Goal: Transaction & Acquisition: Purchase product/service

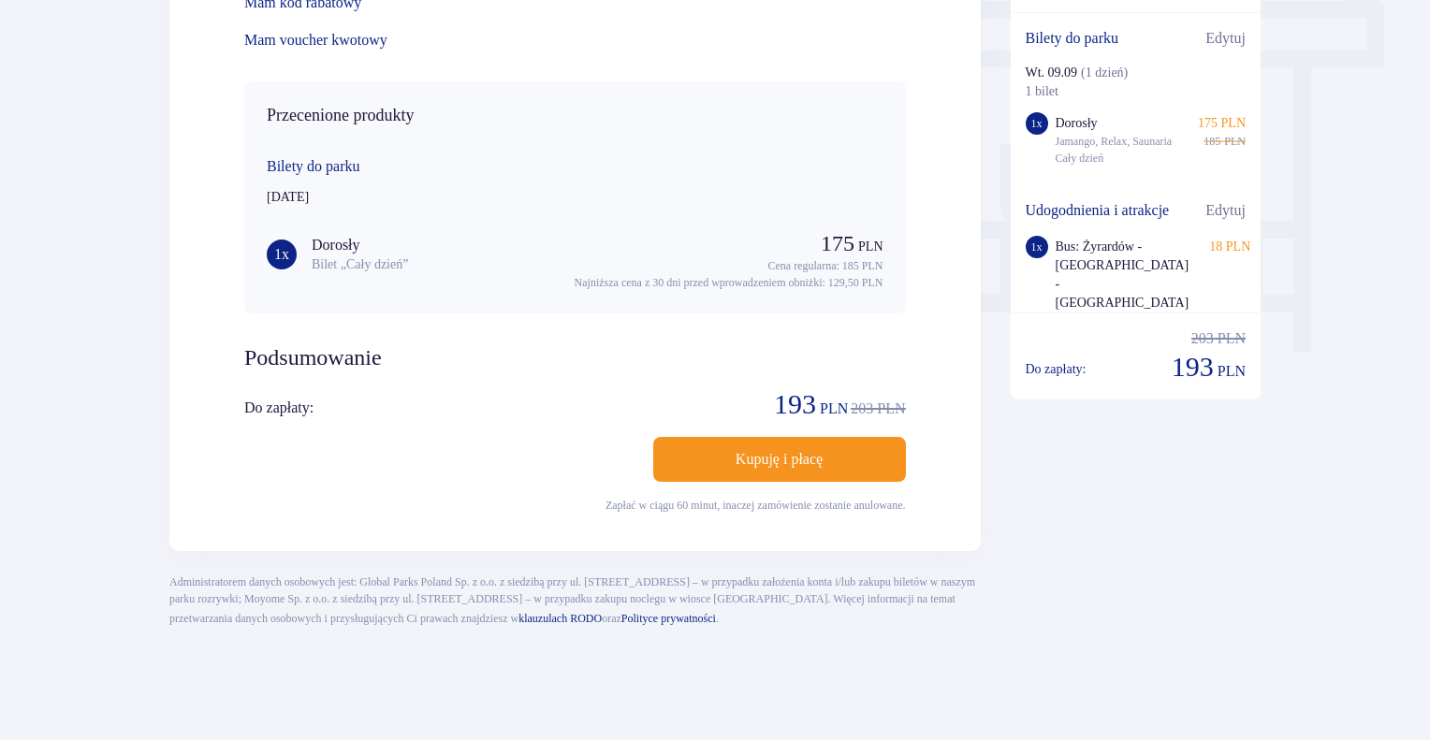
scroll to position [1363, 0]
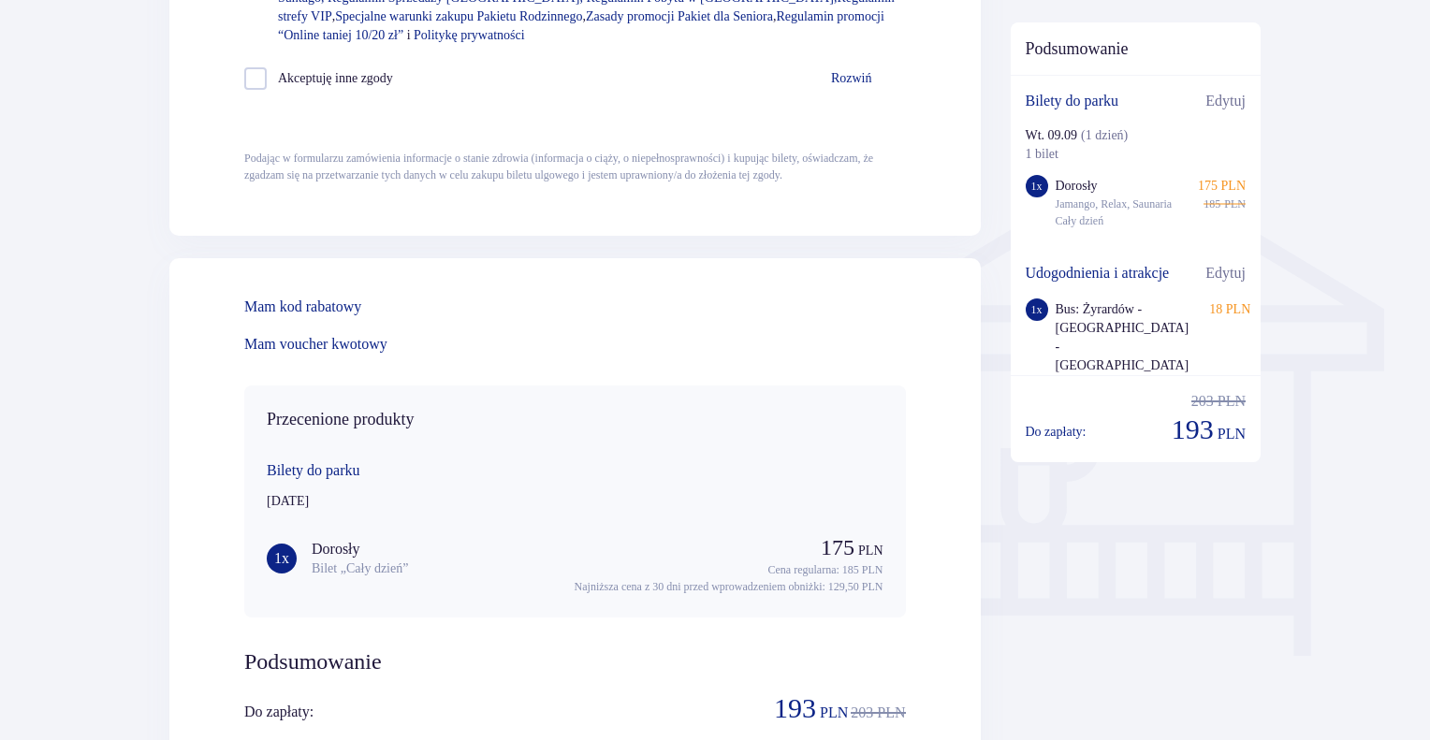
click at [395, 318] on span at bounding box center [384, 307] width 22 height 22
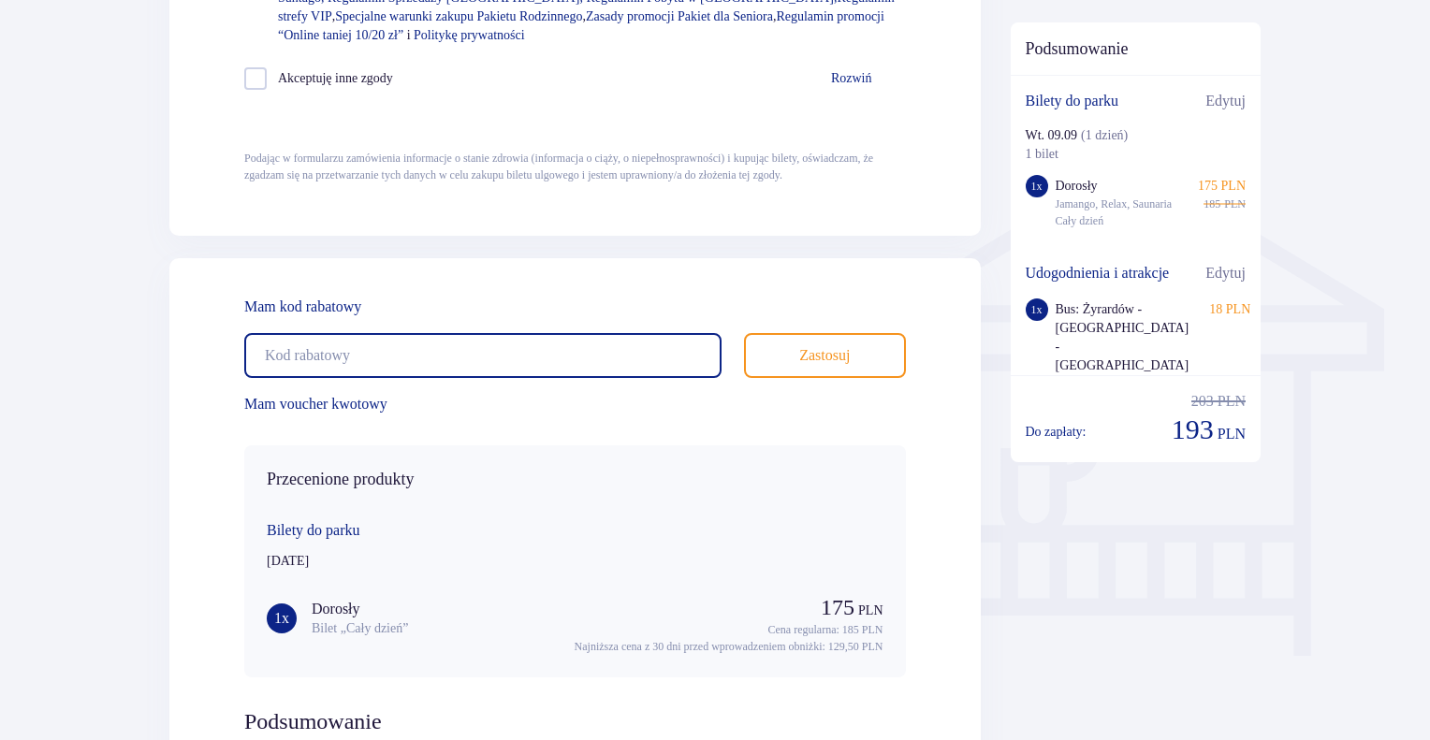
click at [444, 378] on input "text" at bounding box center [482, 355] width 477 height 45
type input "BACKTOSCHOOL"
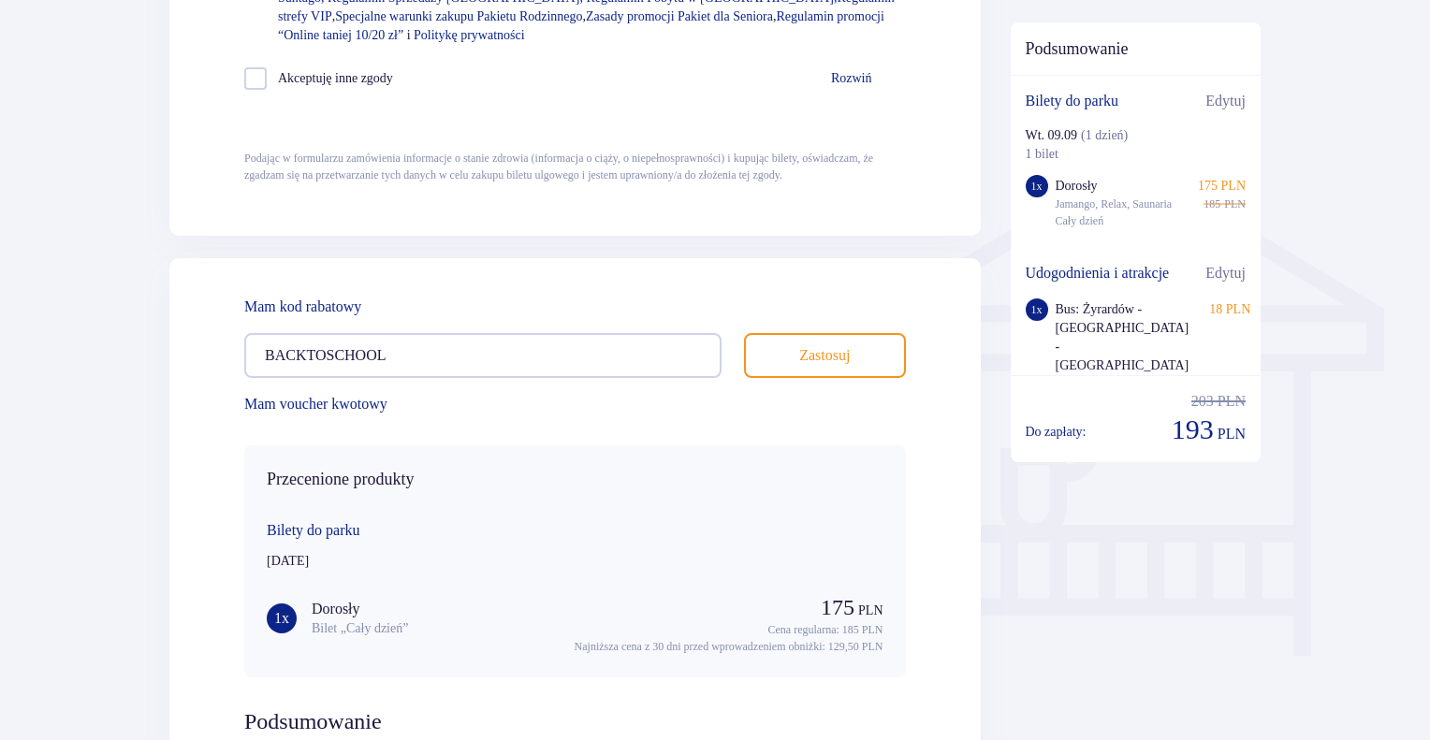
click at [789, 378] on button "Zastosuj" at bounding box center [825, 355] width 162 height 45
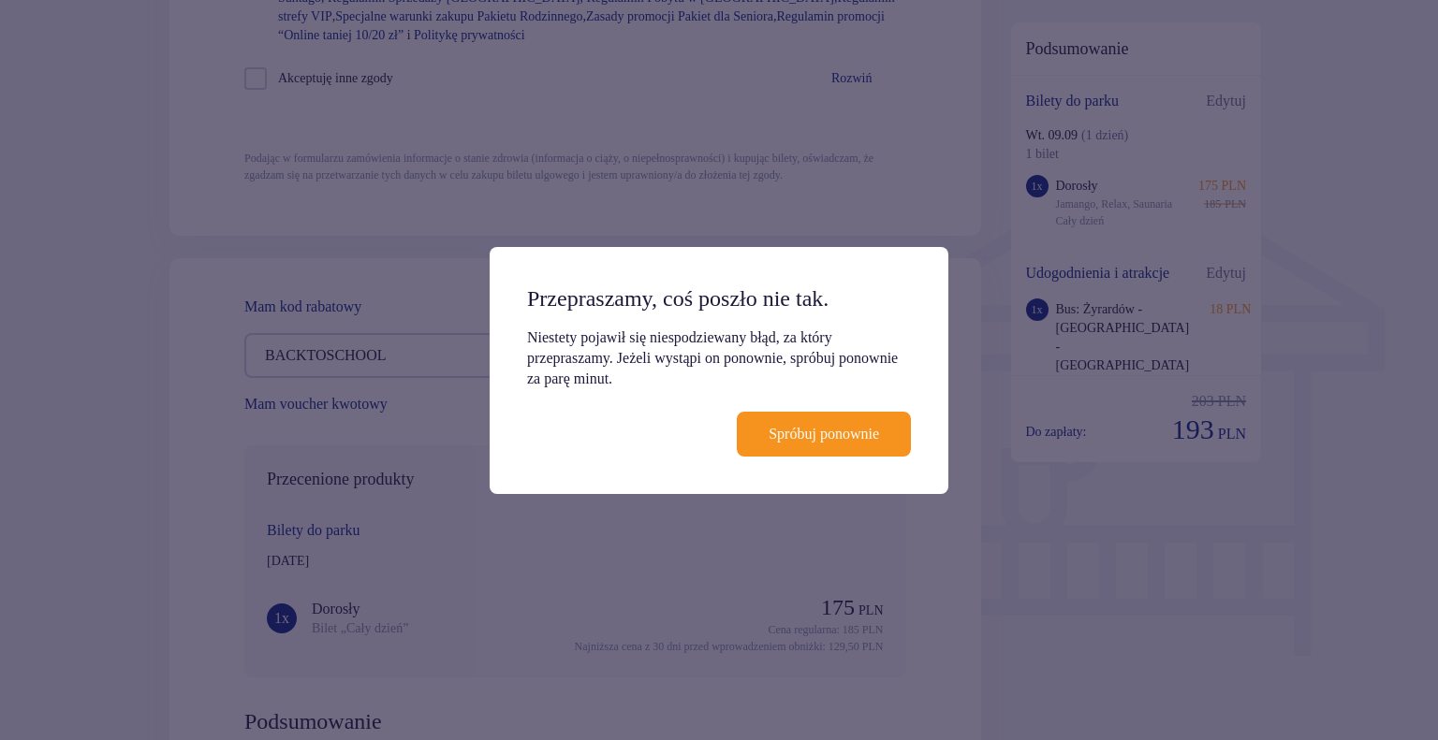
click at [857, 445] on p "Spróbuj ponownie" at bounding box center [823, 434] width 110 height 21
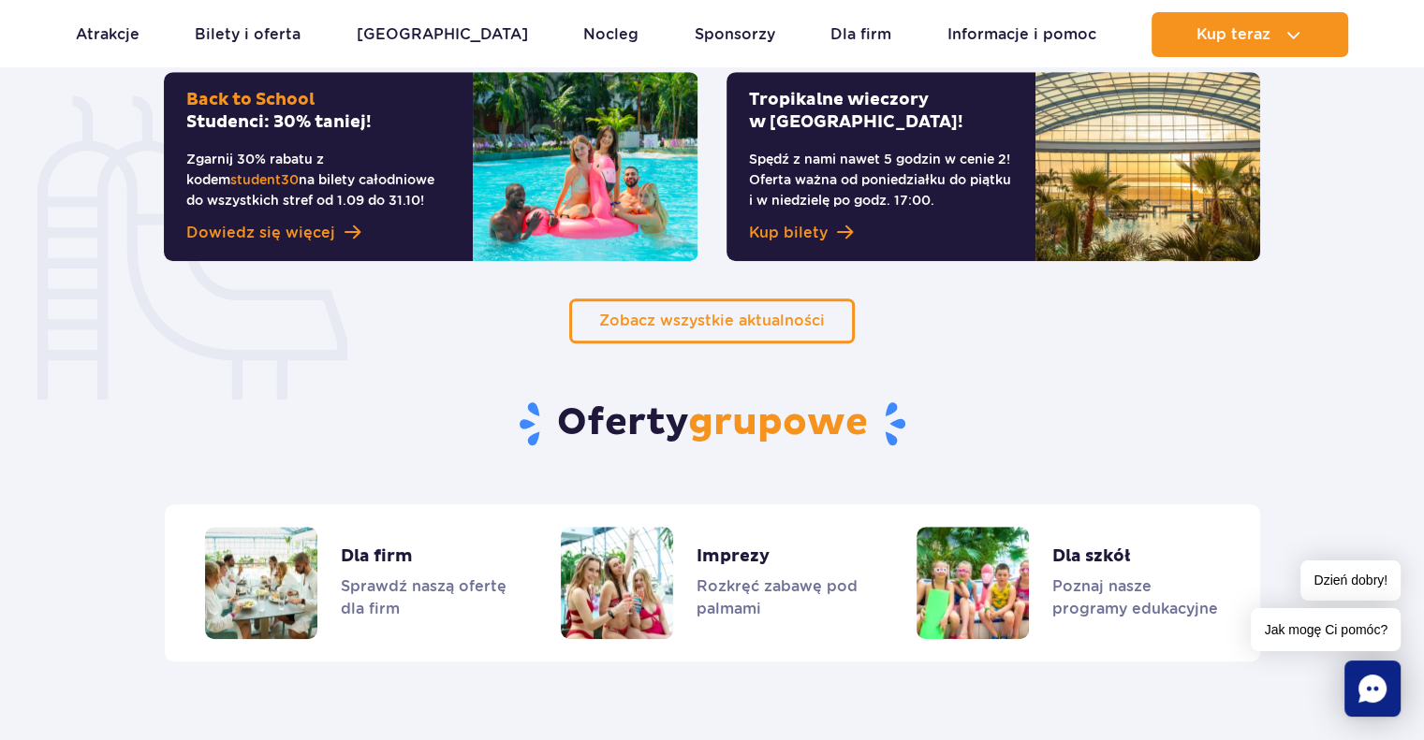
scroll to position [1217, 0]
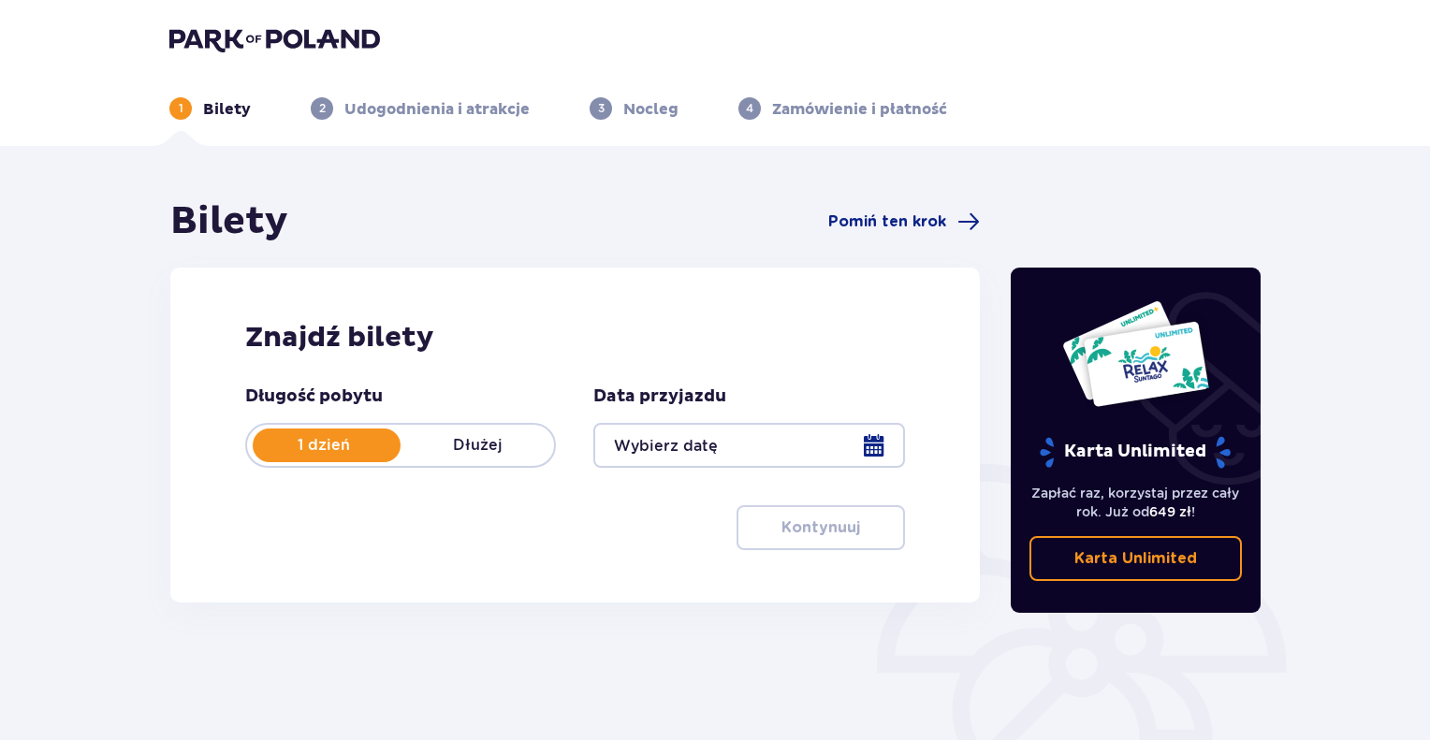
click at [740, 458] on div at bounding box center [748, 445] width 311 height 45
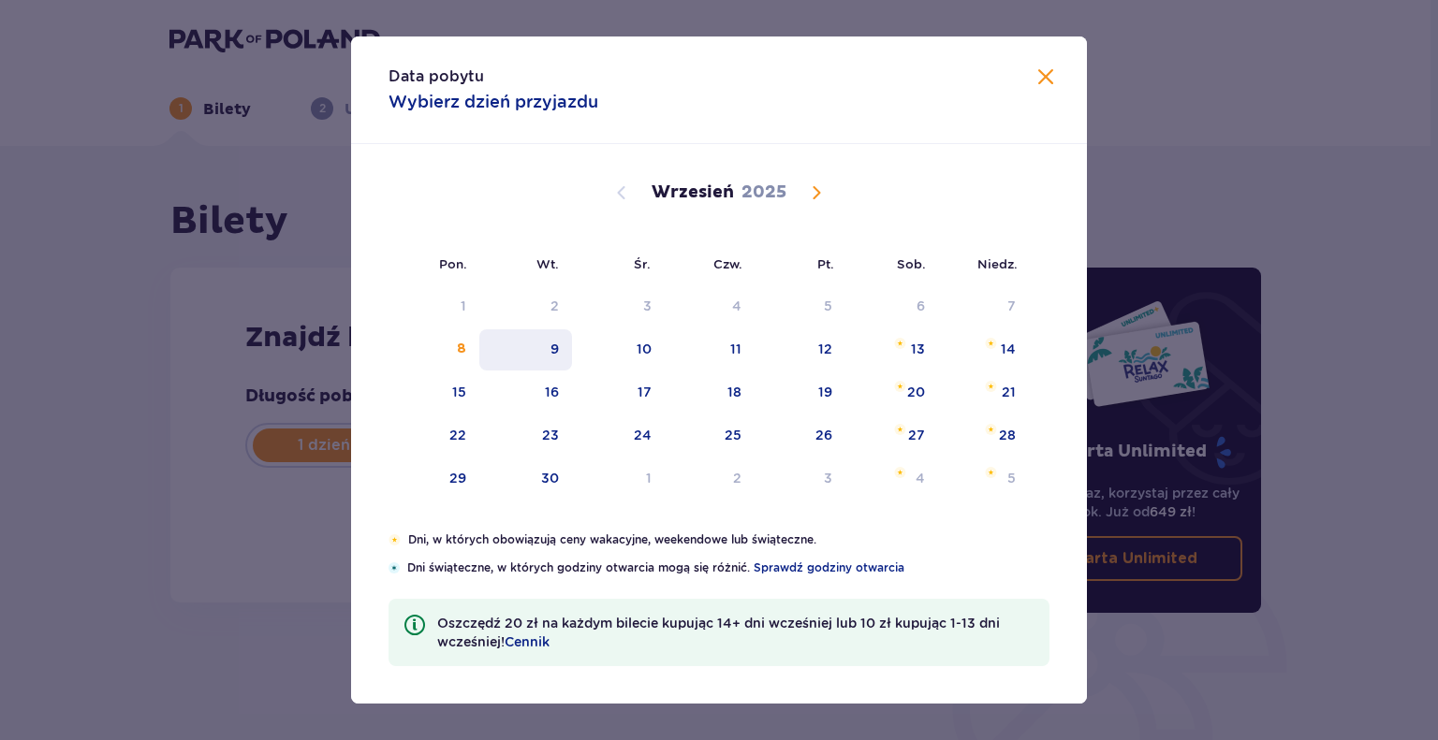
click at [548, 351] on div "9" at bounding box center [525, 349] width 93 height 41
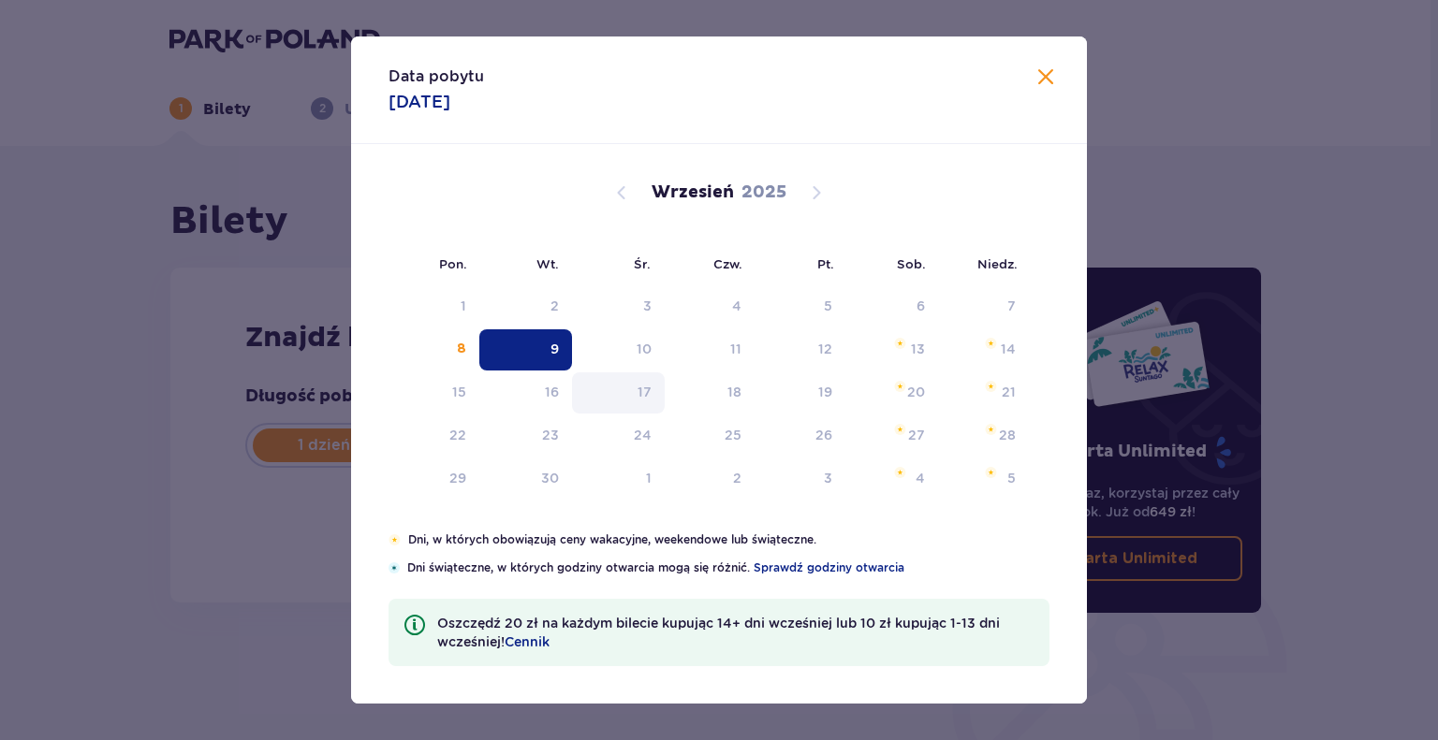
type input "09.09.25"
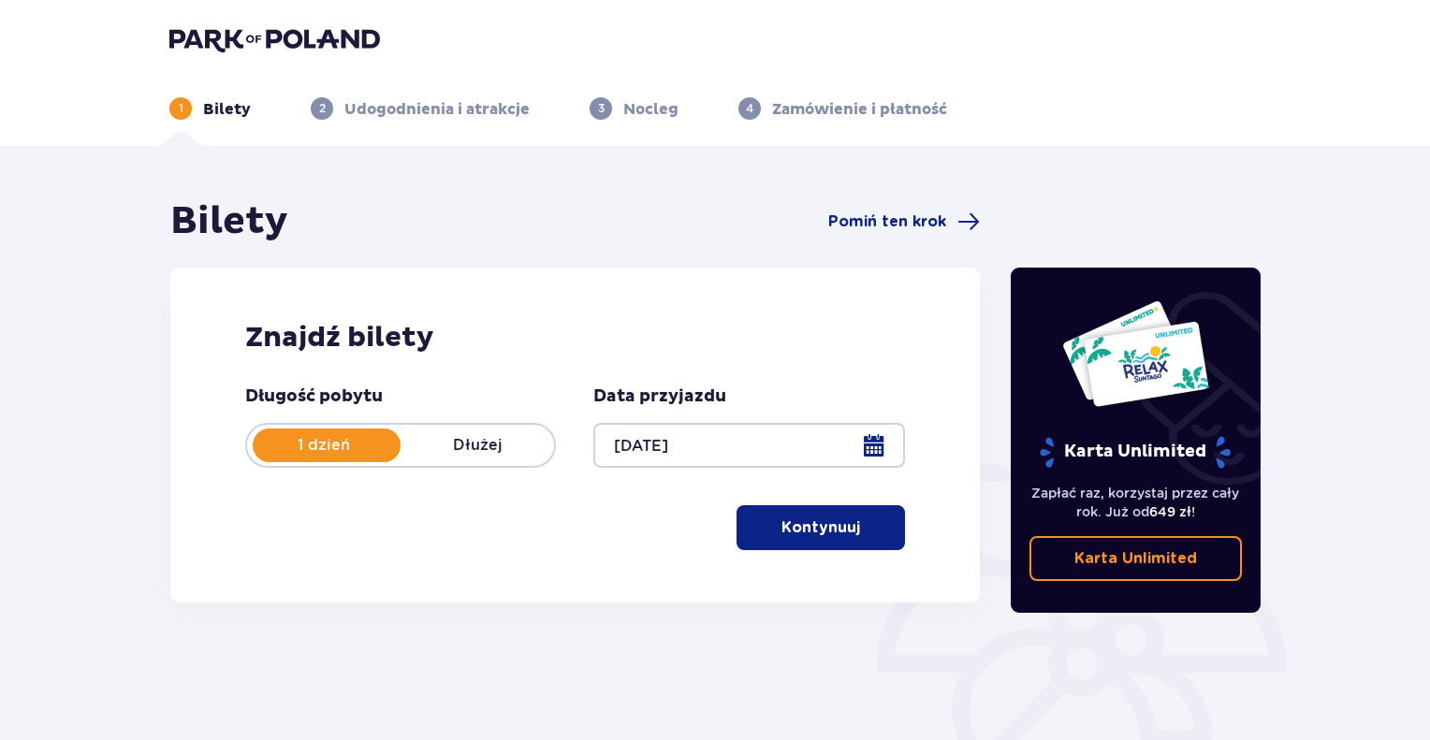
click at [845, 531] on button "Kontynuuj" at bounding box center [821, 527] width 168 height 45
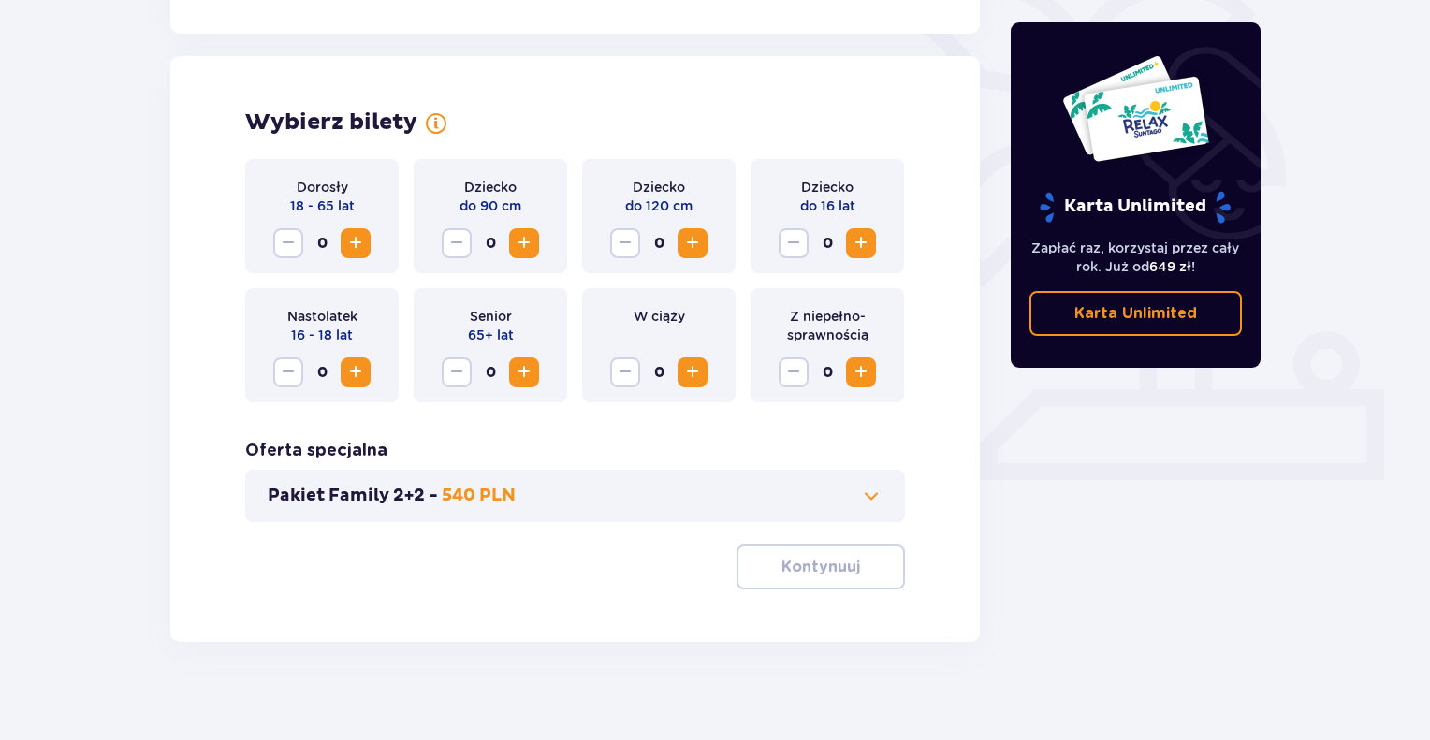
scroll to position [501, 0]
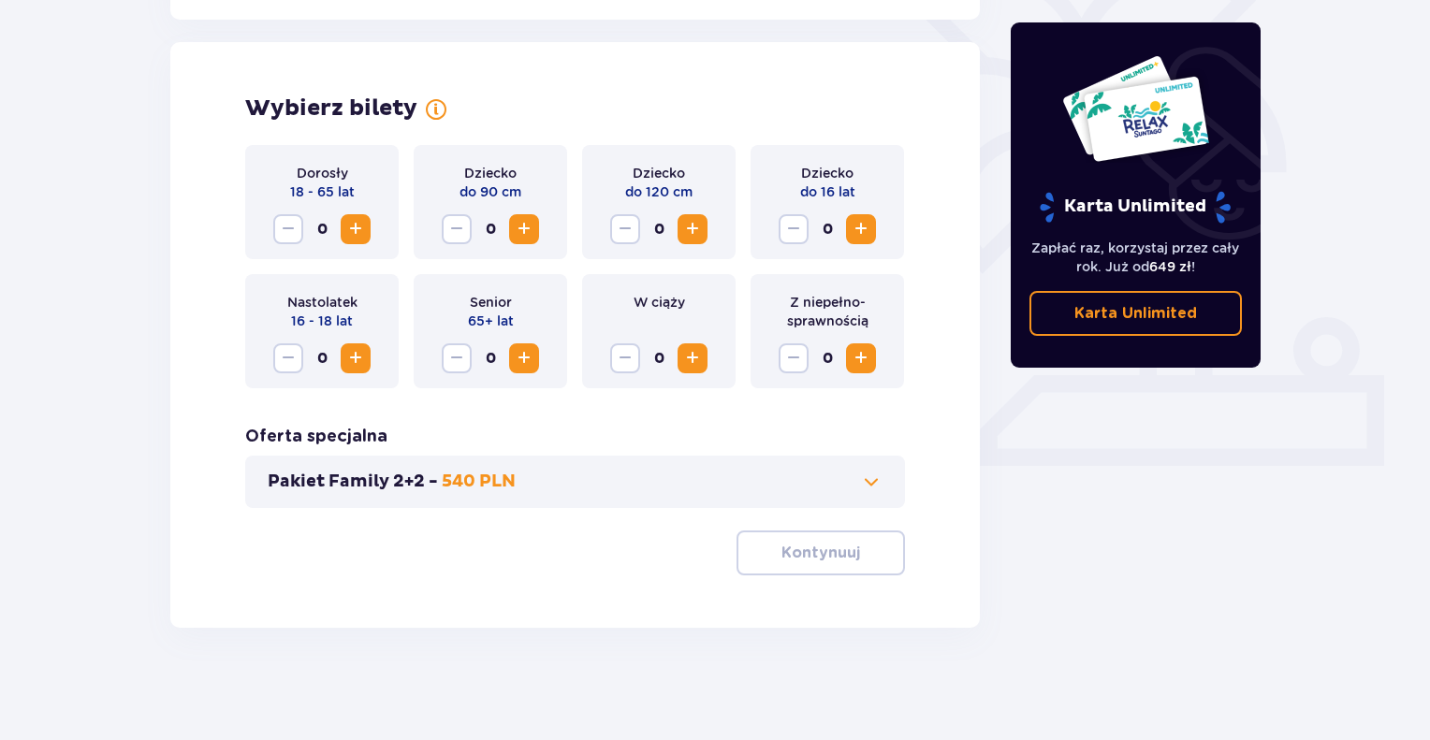
click at [371, 227] on div "Dorosły 18 - 65 lat 0" at bounding box center [321, 202] width 153 height 114
click at [360, 233] on span "Increase" at bounding box center [355, 229] width 22 height 22
click at [845, 553] on button "Kontynuuj" at bounding box center [821, 553] width 168 height 45
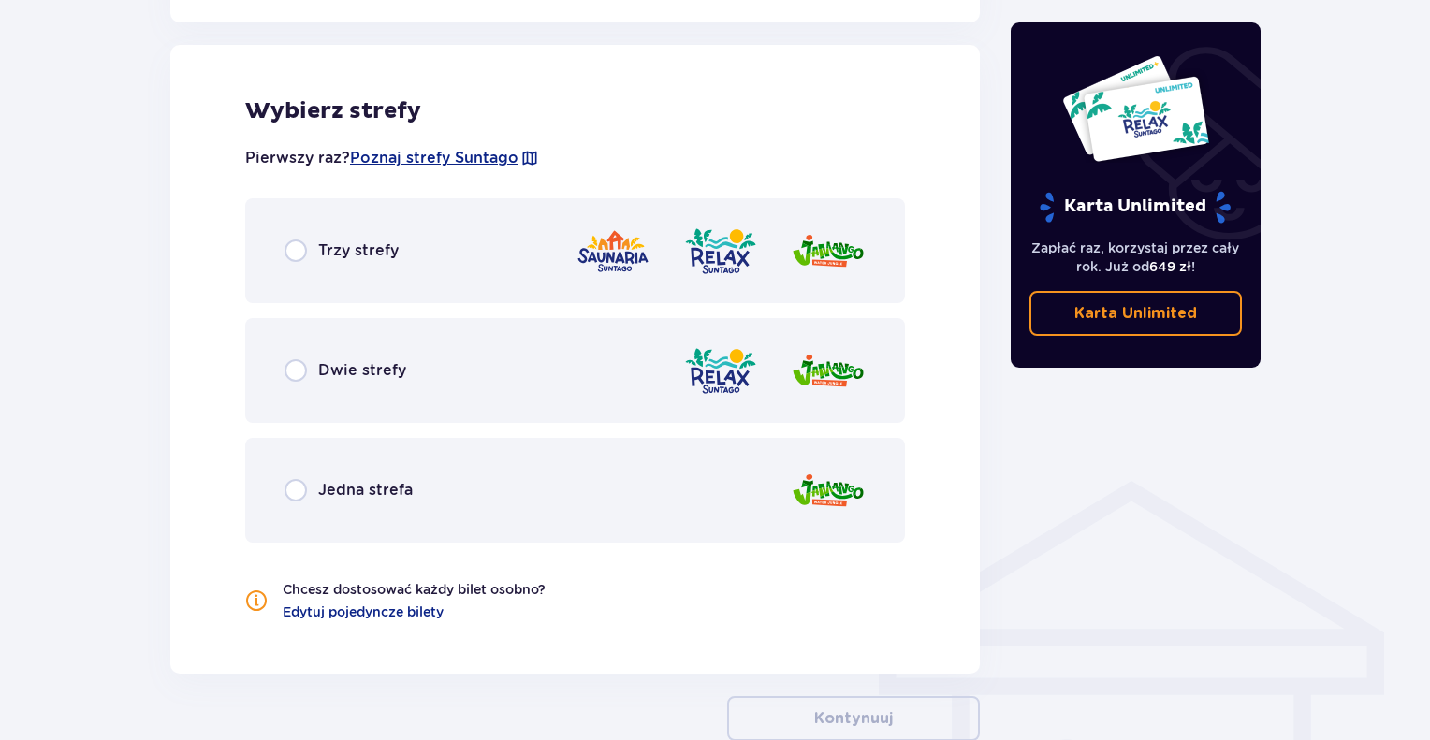
click at [310, 266] on div "Trzy strefy" at bounding box center [575, 250] width 660 height 105
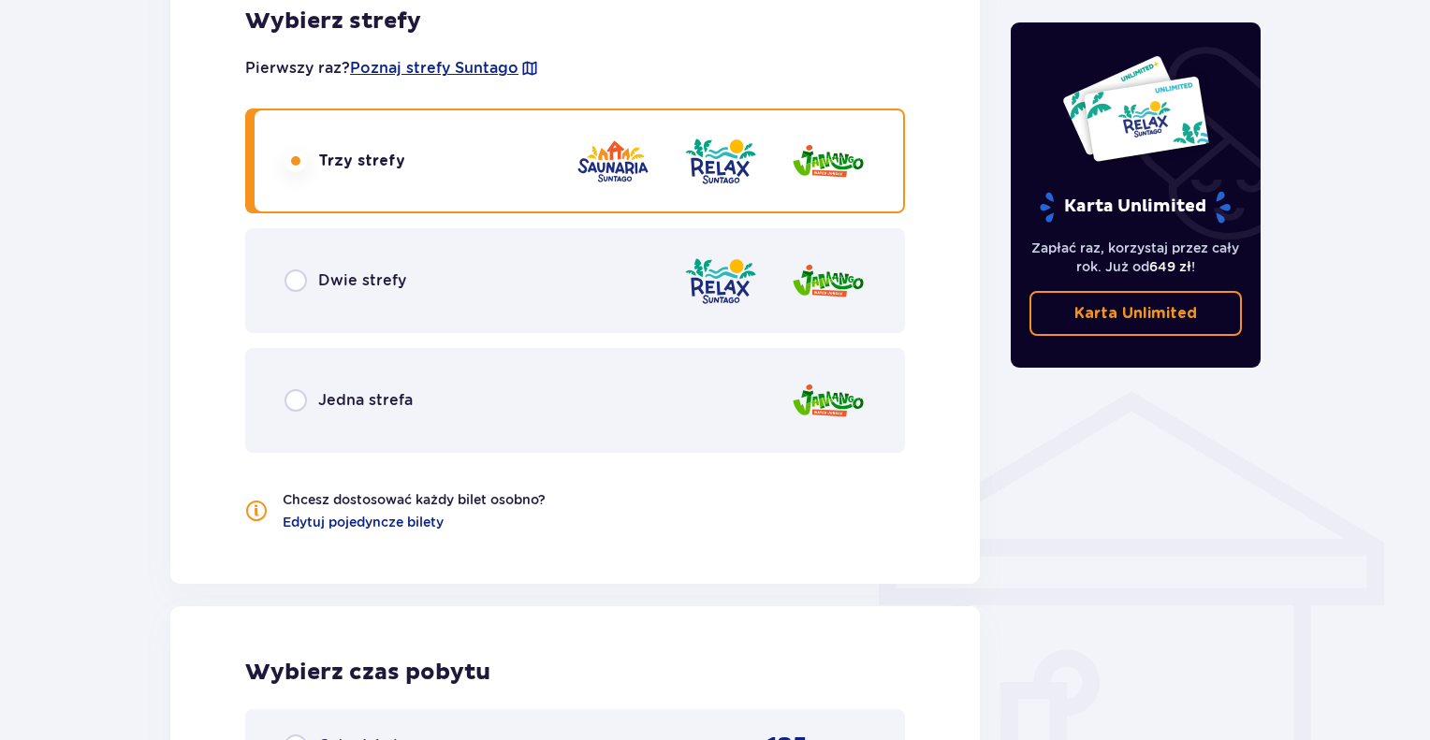
scroll to position [1410, 0]
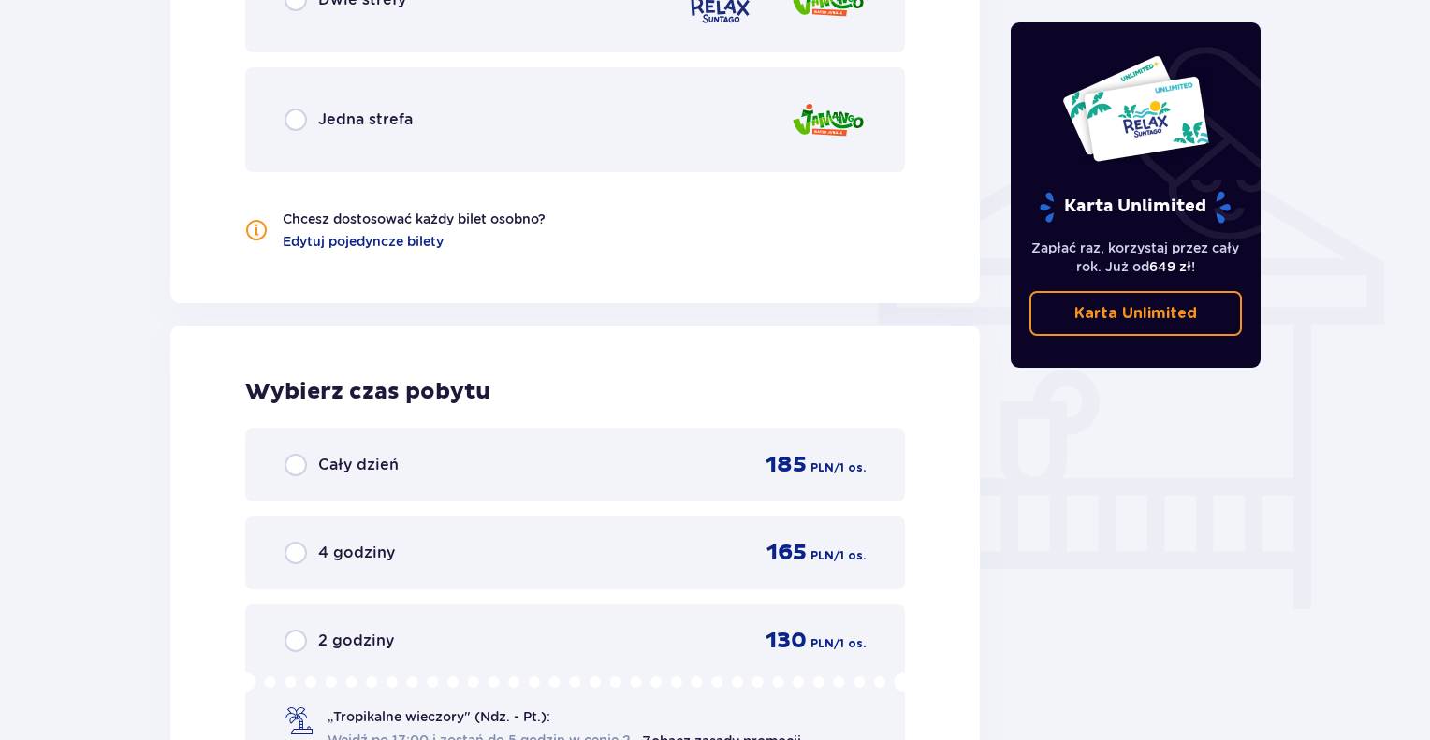
click at [557, 473] on div "Cały dzień 185 PLN / 1 os." at bounding box center [575, 465] width 581 height 28
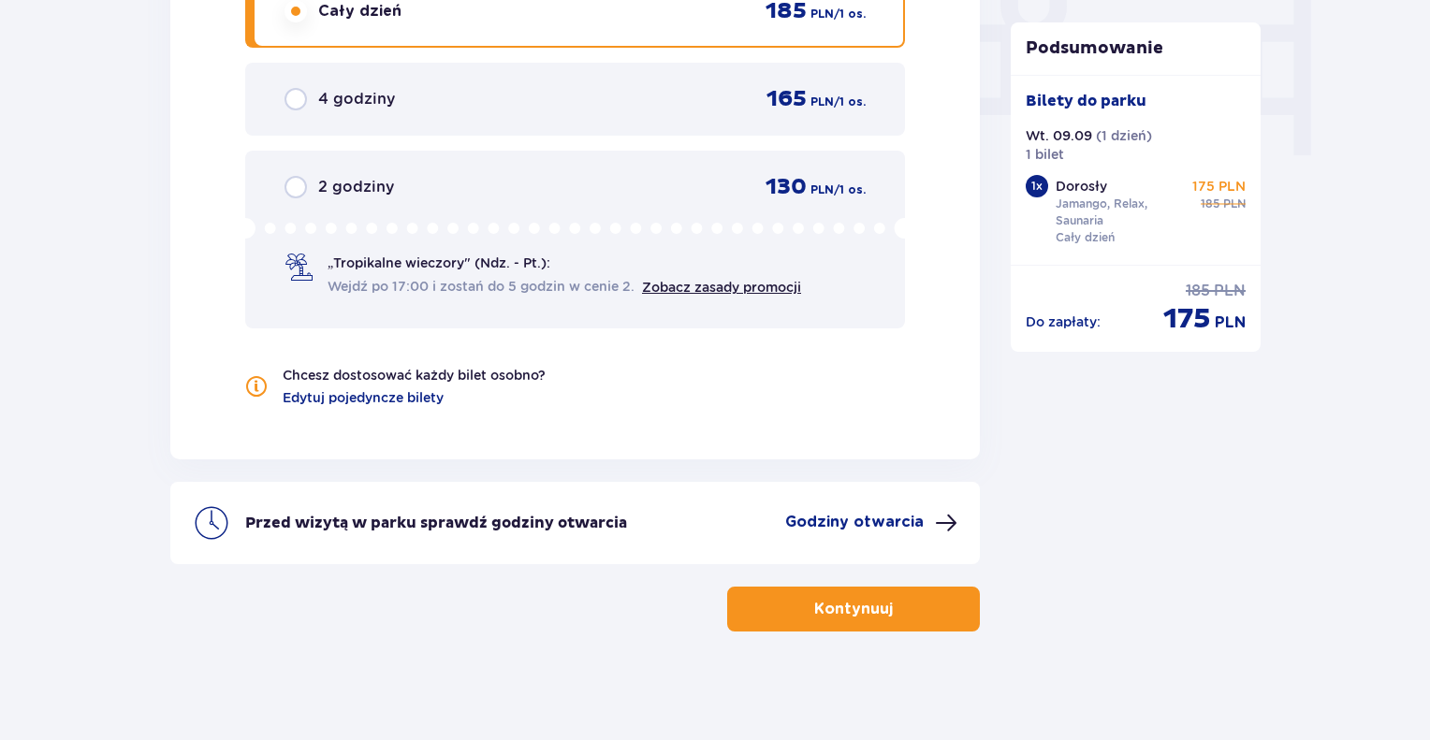
scroll to position [1864, 0]
click at [900, 600] on span "button" at bounding box center [896, 608] width 22 height 22
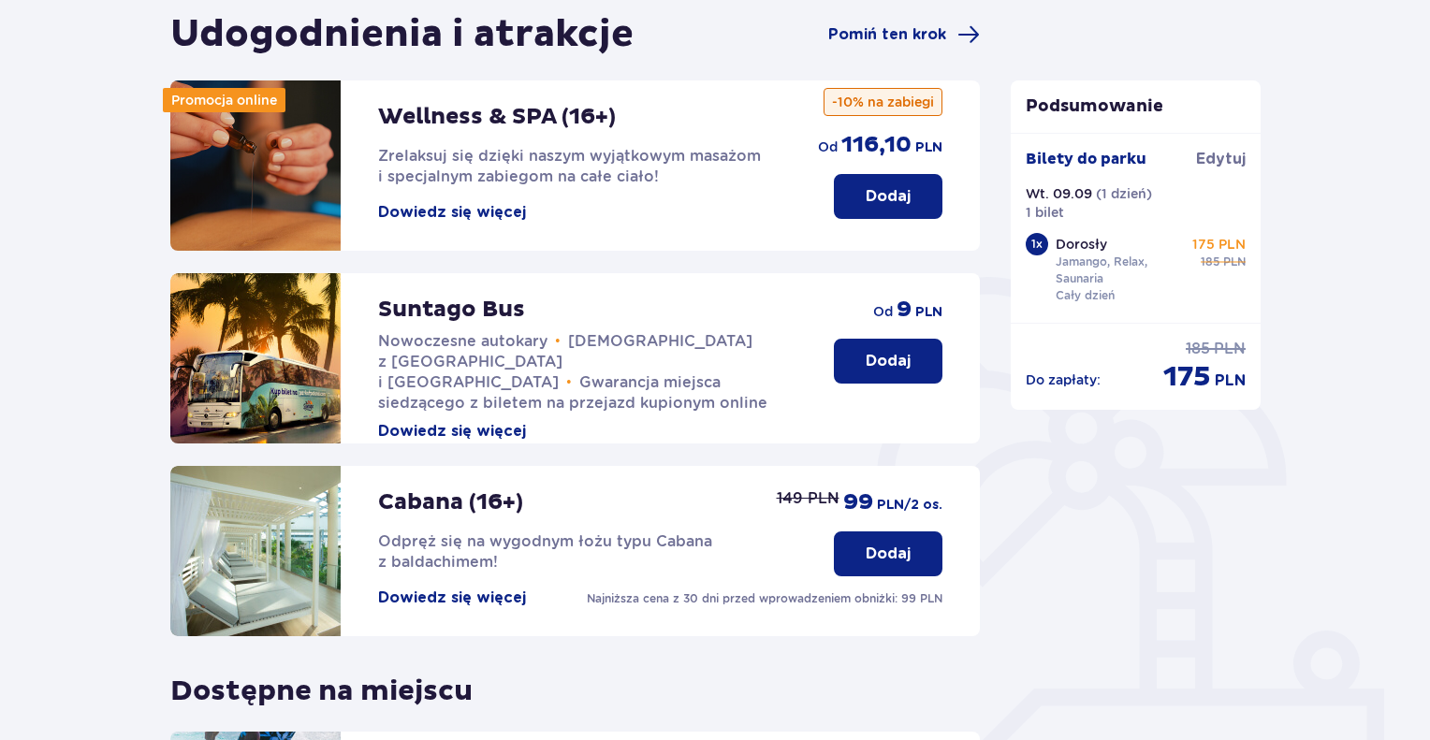
click at [897, 364] on p "Dodaj" at bounding box center [888, 361] width 45 height 21
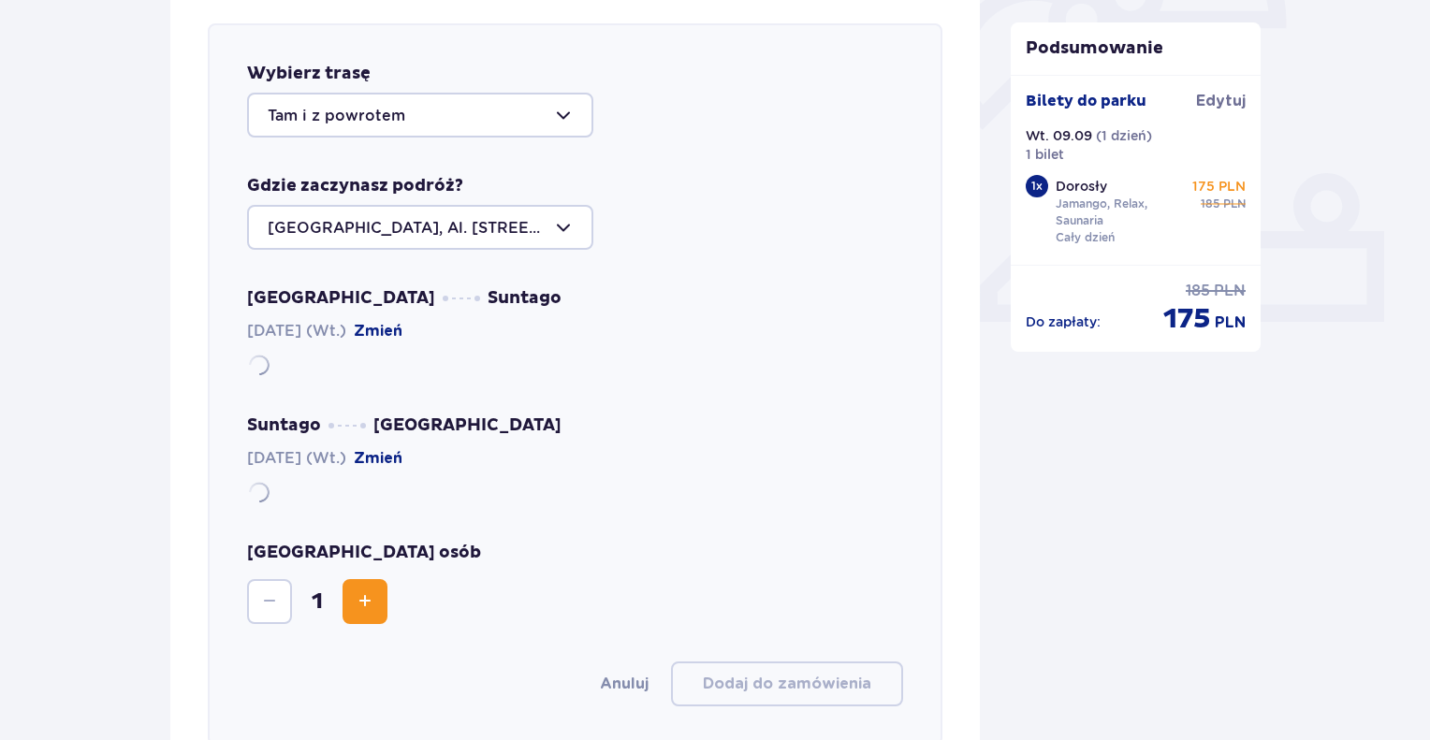
scroll to position [646, 0]
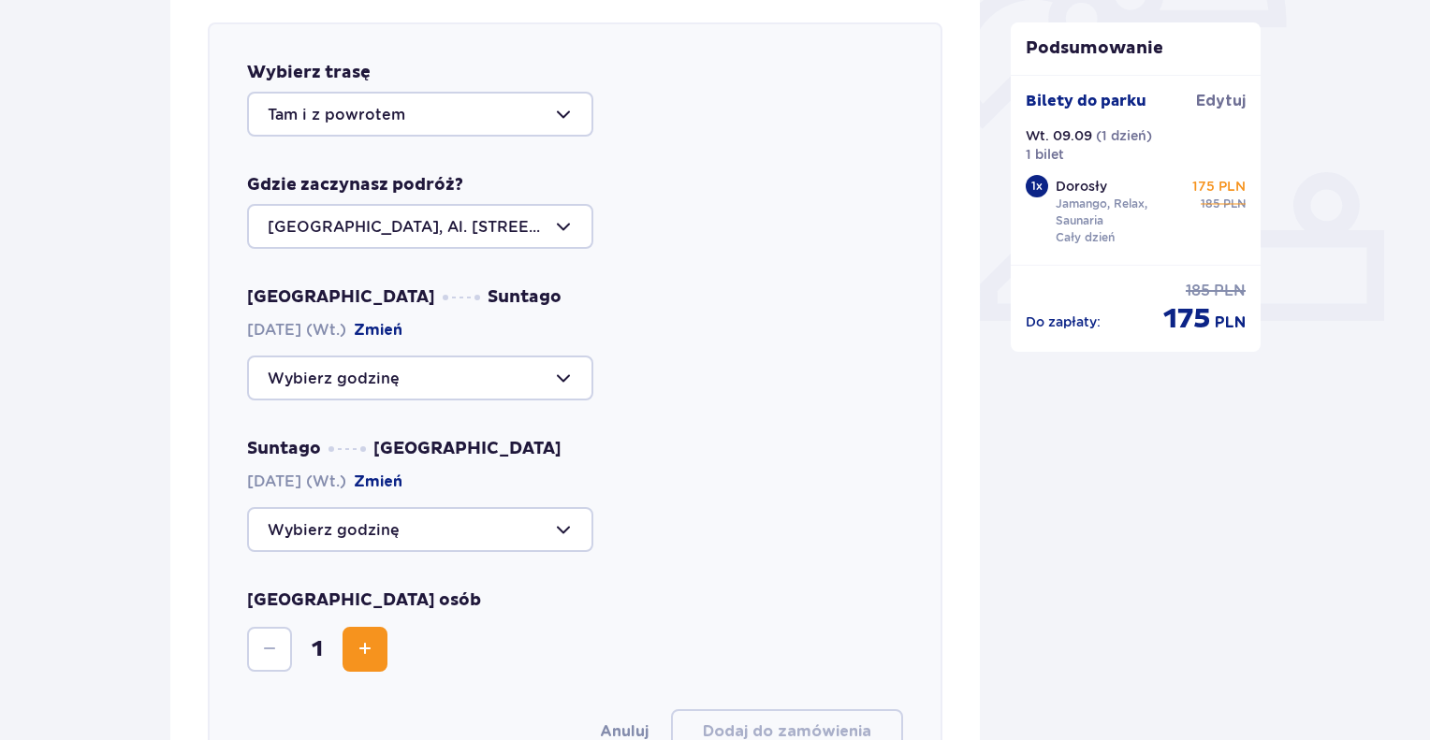
click at [344, 228] on div at bounding box center [420, 226] width 346 height 45
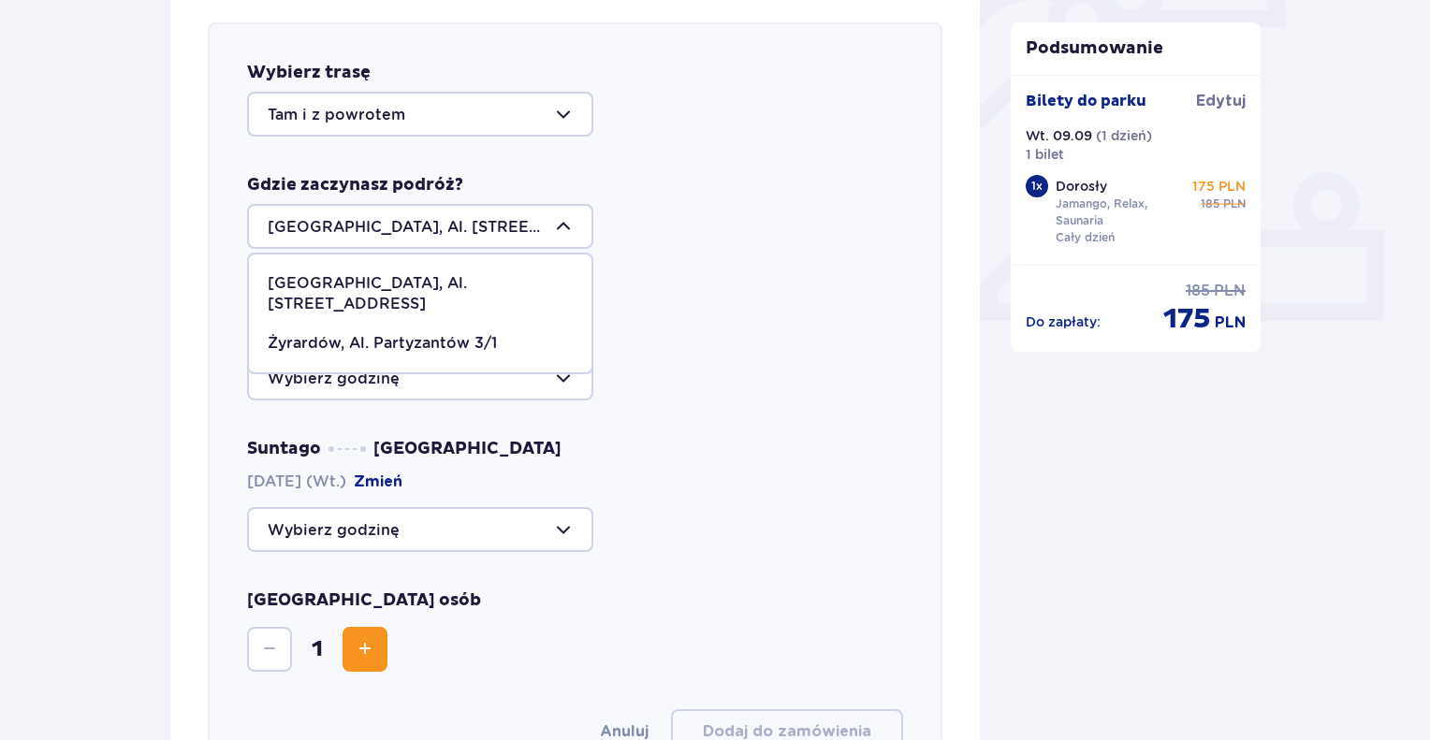
click at [344, 333] on p "Żyrardów, Al. Partyzantów 3/1" at bounding box center [382, 343] width 229 height 21
type input "Żyrardów, Al. Partyzantów 3/1"
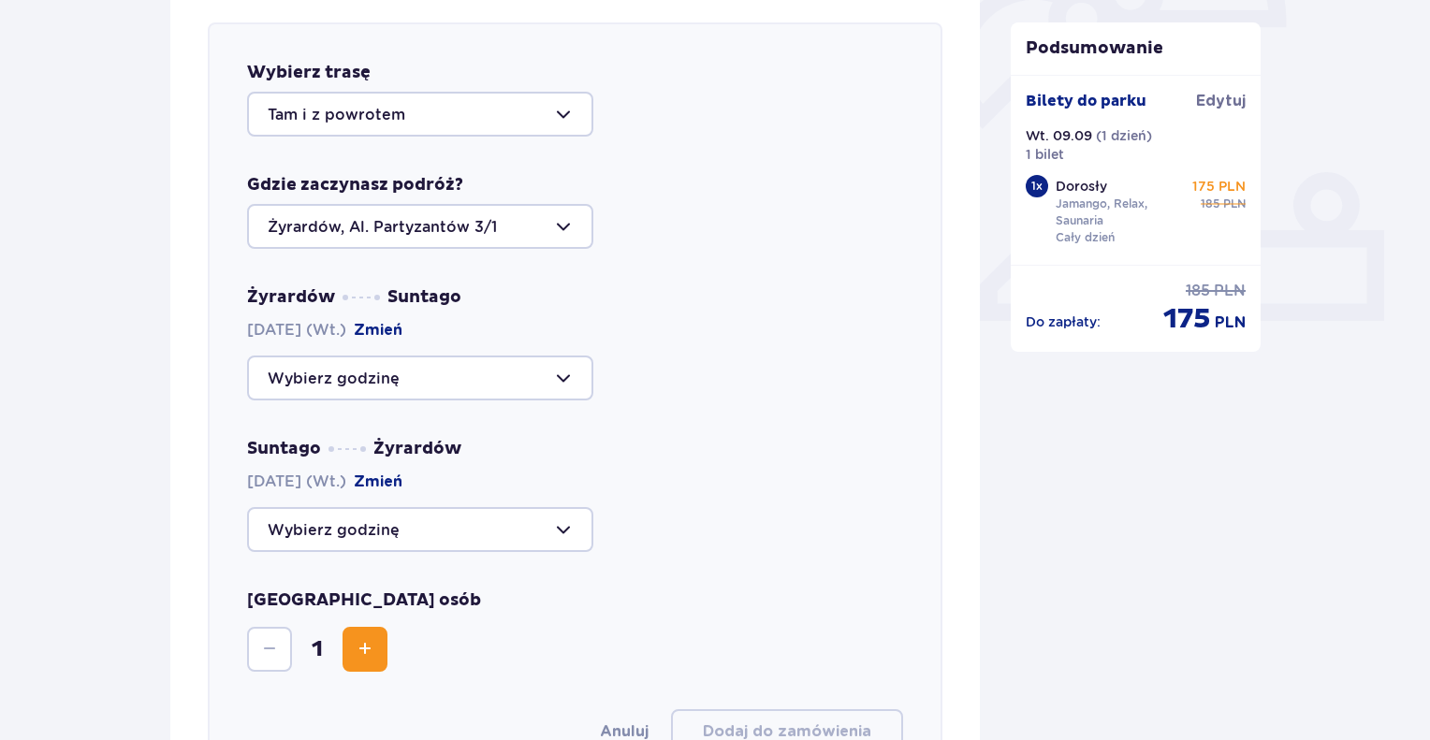
scroll to position [739, 0]
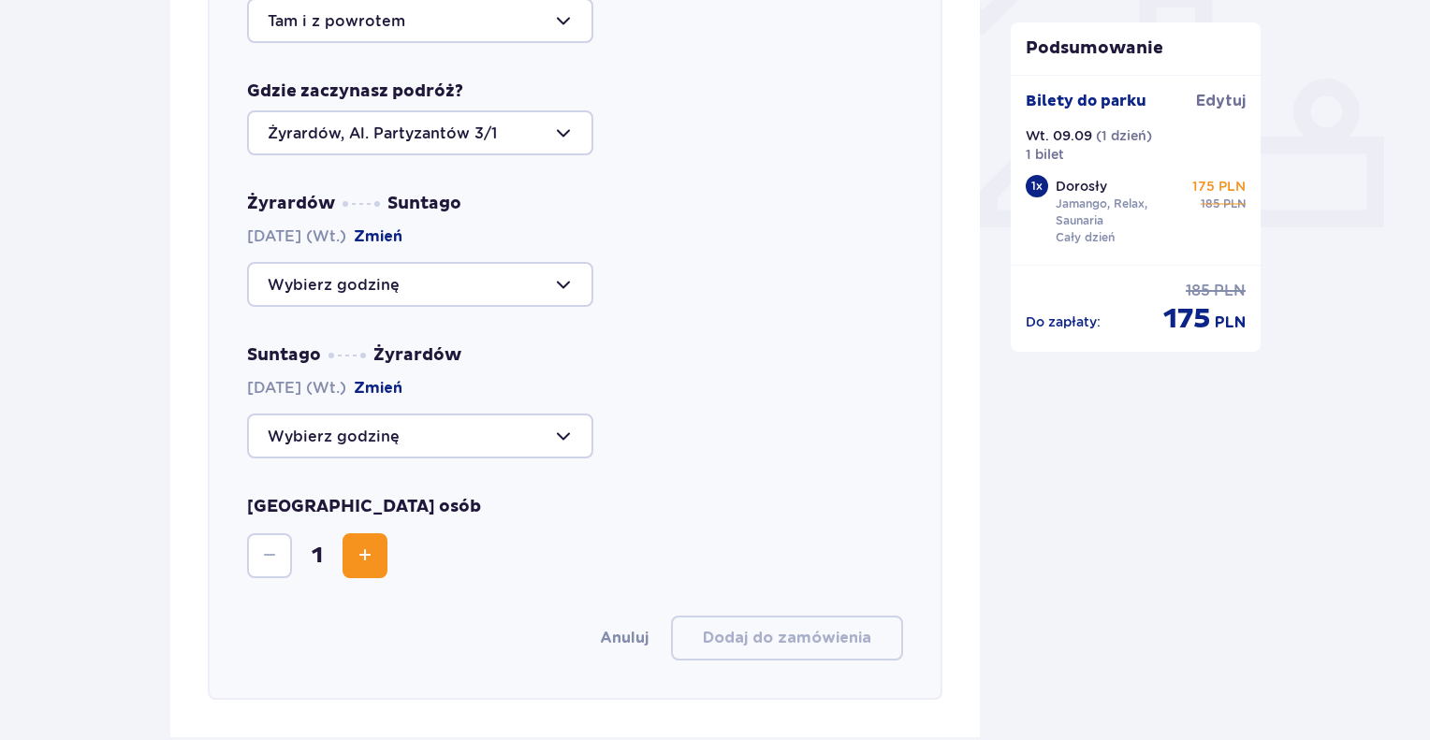
click at [358, 289] on div at bounding box center [420, 284] width 346 height 45
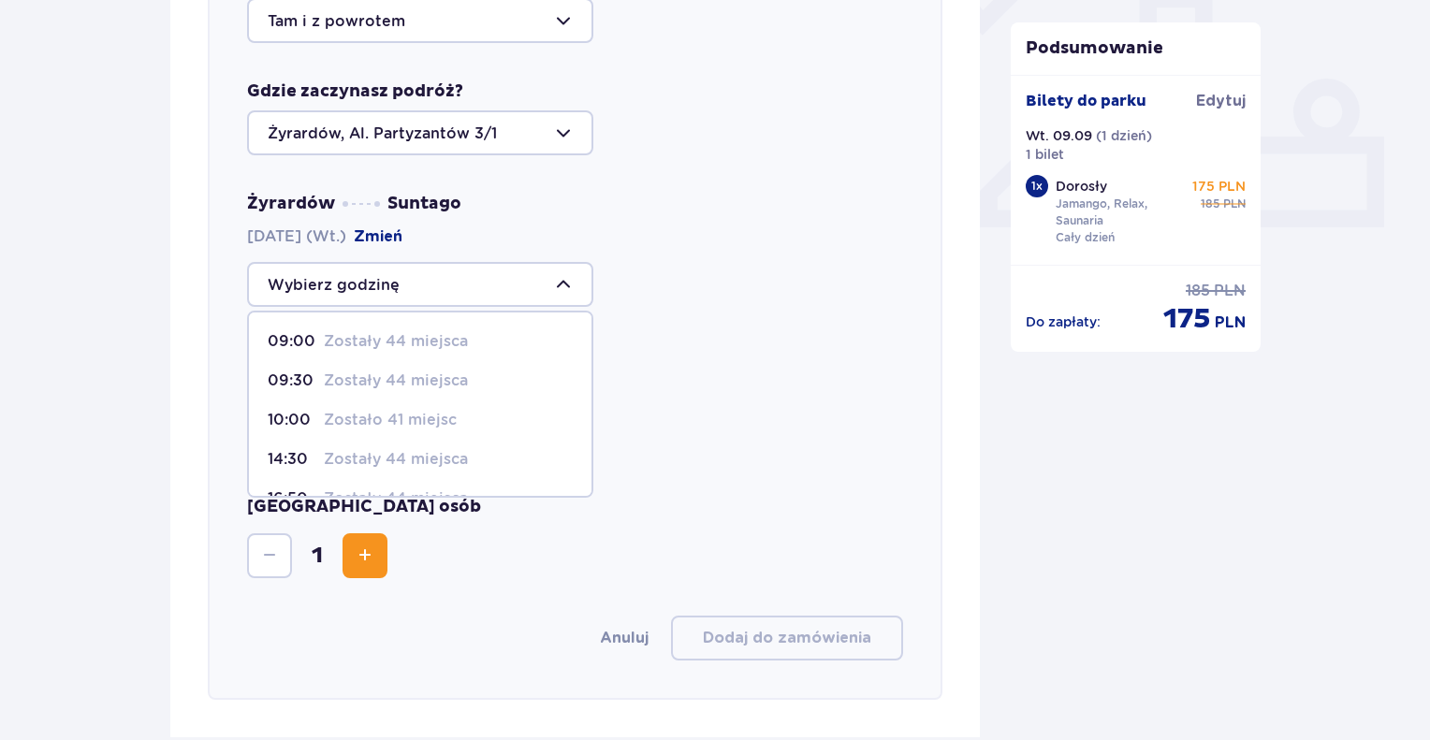
click at [311, 433] on span "10:00 Zostało 41 miejsc" at bounding box center [420, 420] width 343 height 39
type input "10:00"
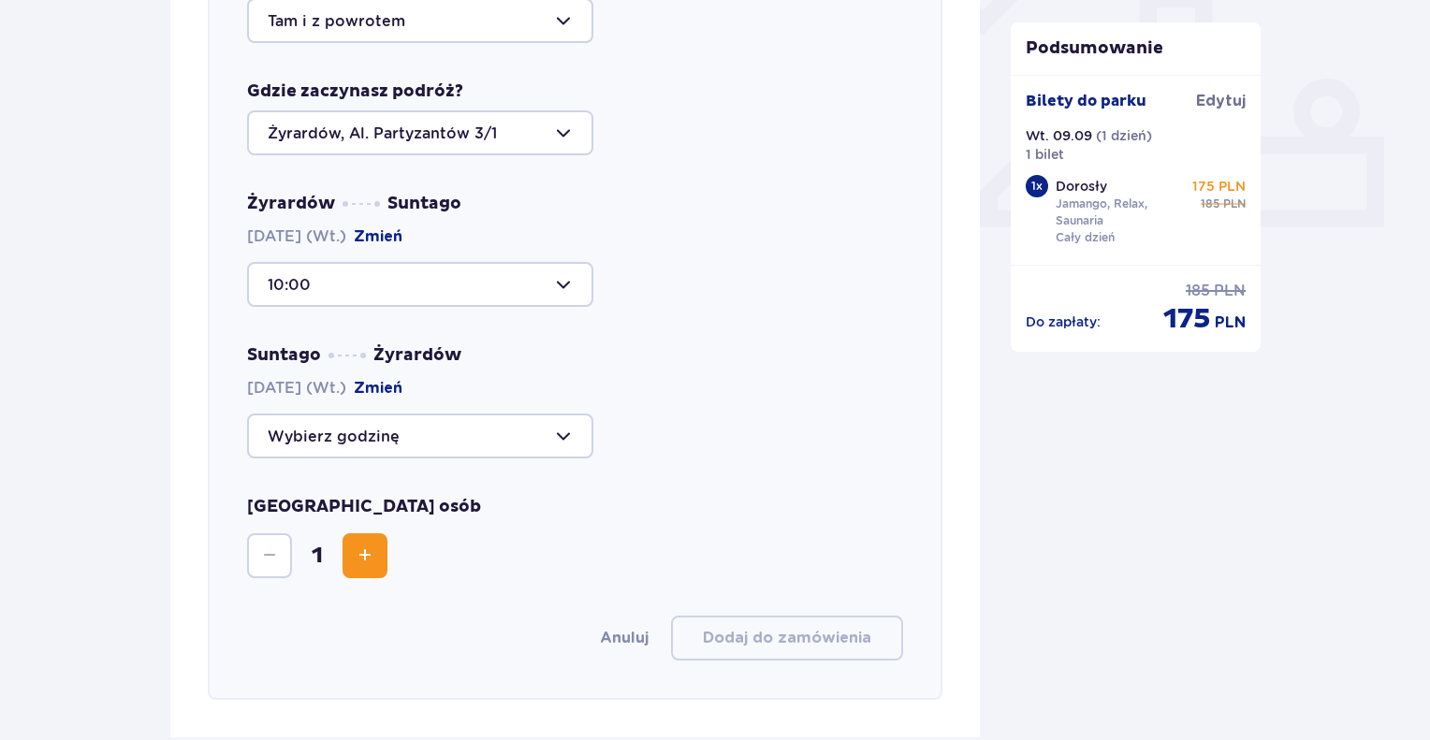
click at [358, 442] on div at bounding box center [420, 436] width 346 height 45
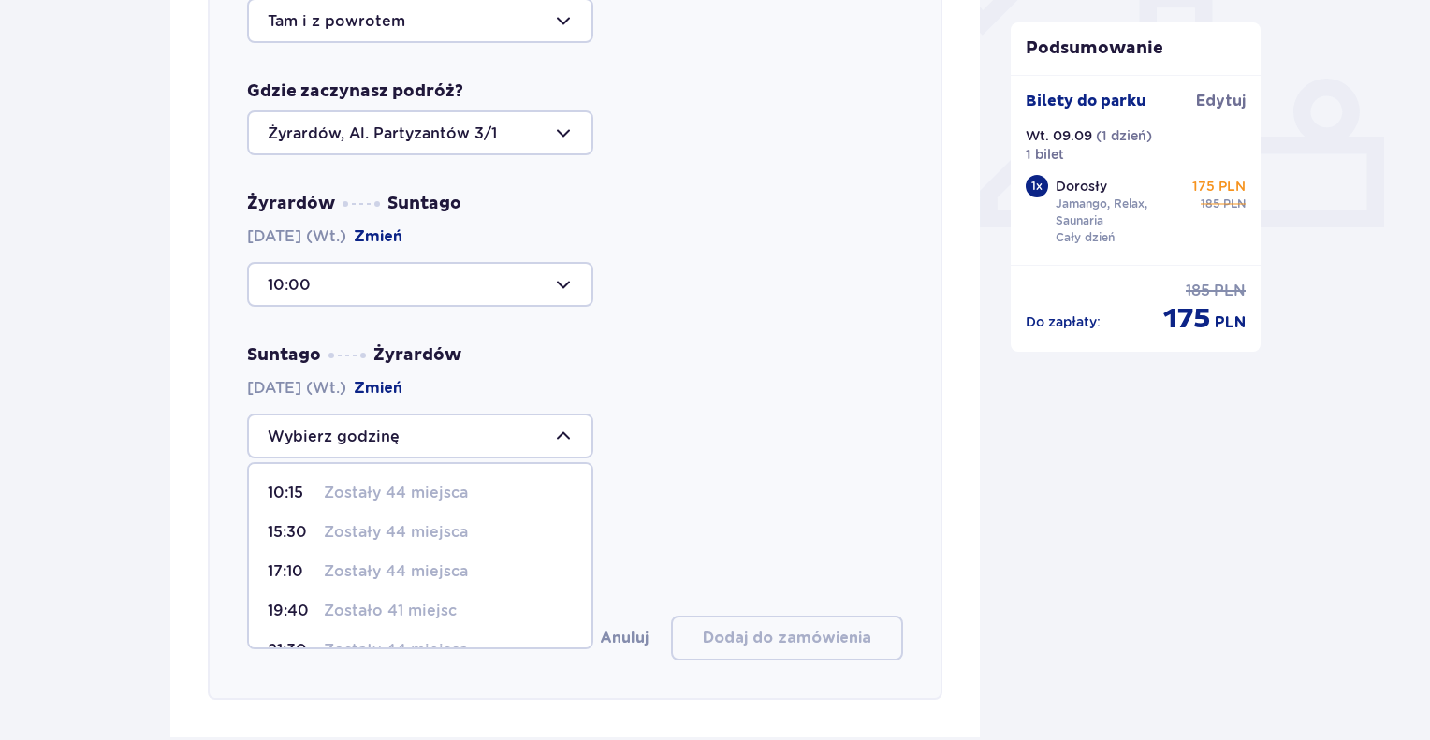
click at [315, 614] on div "19:40 Zostało 41 miejsc" at bounding box center [420, 611] width 305 height 21
type input "19:40"
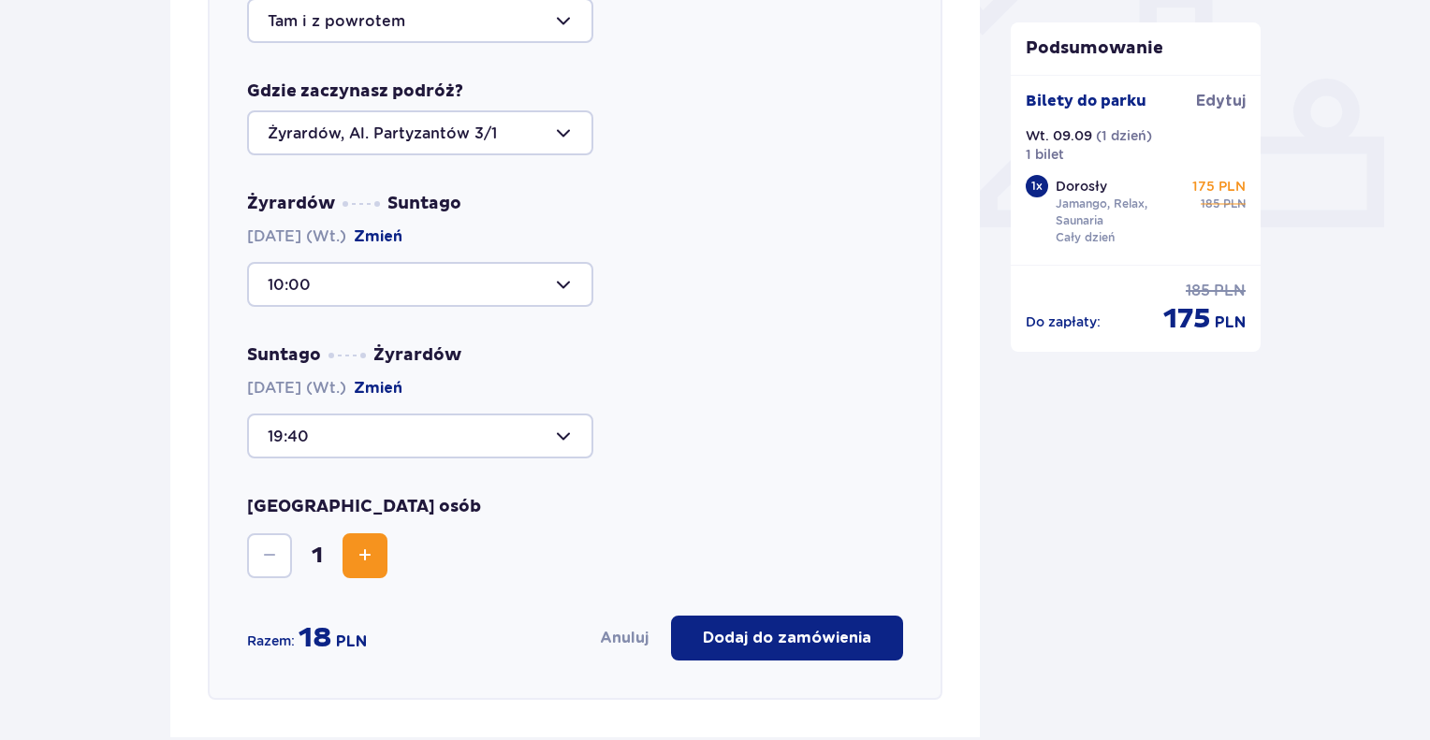
click at [858, 629] on p "Dodaj do zamówienia" at bounding box center [787, 638] width 168 height 21
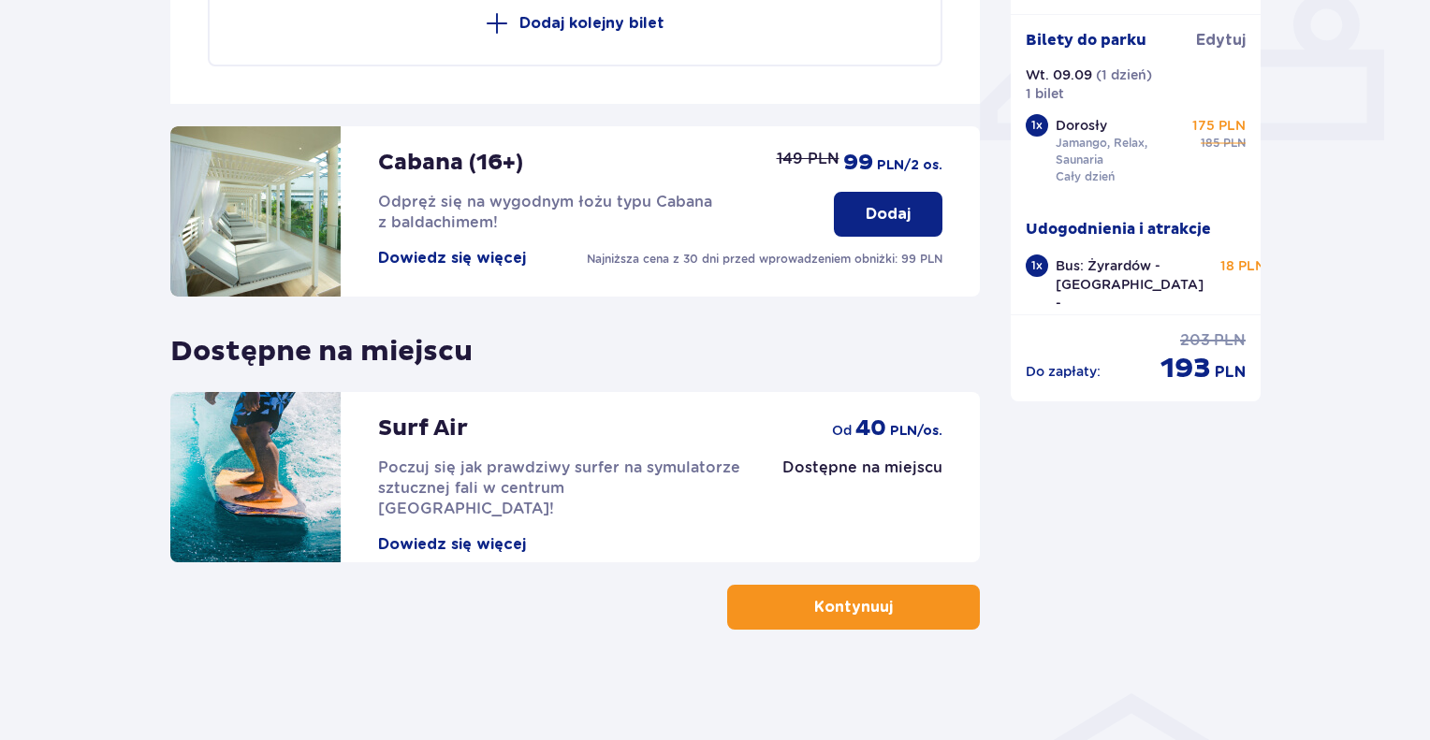
click at [846, 606] on p "Kontynuuj" at bounding box center [853, 607] width 79 height 21
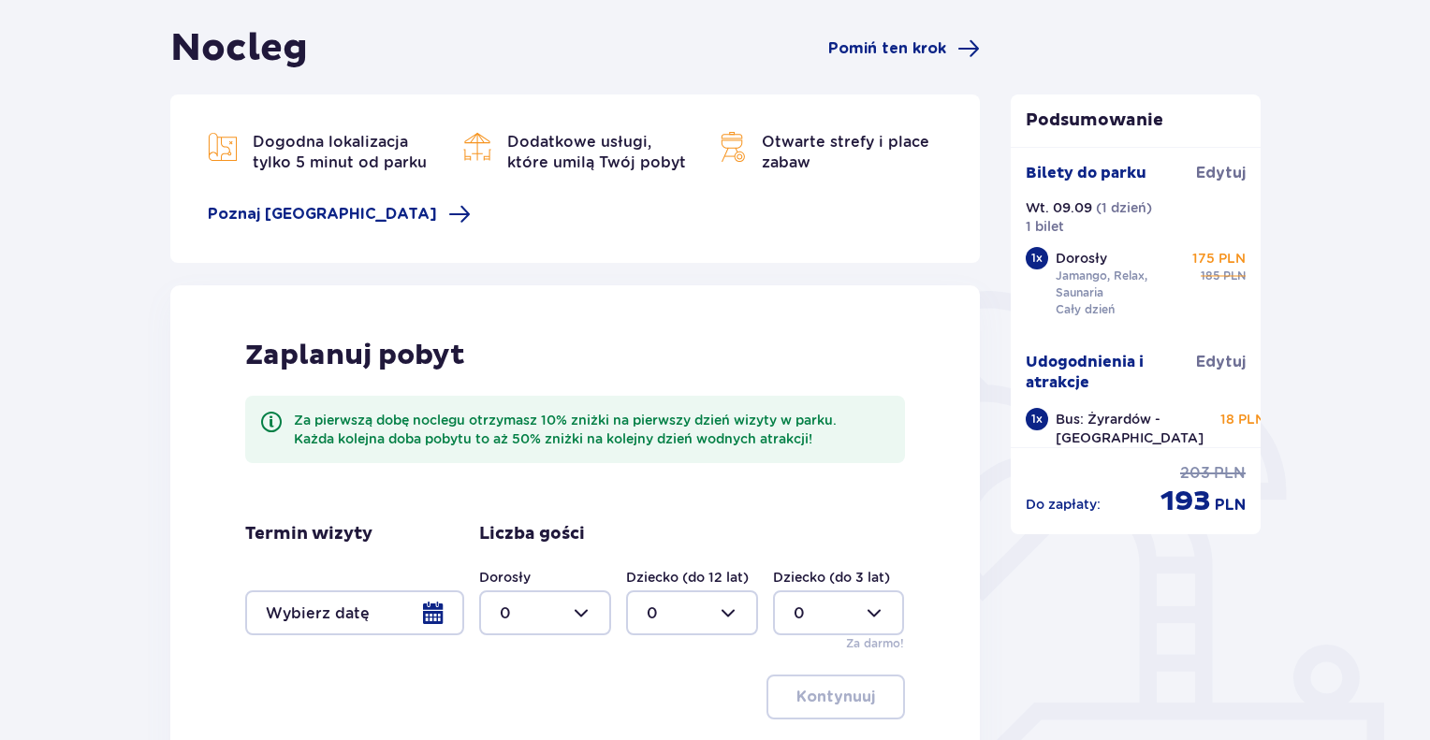
scroll to position [281, 0]
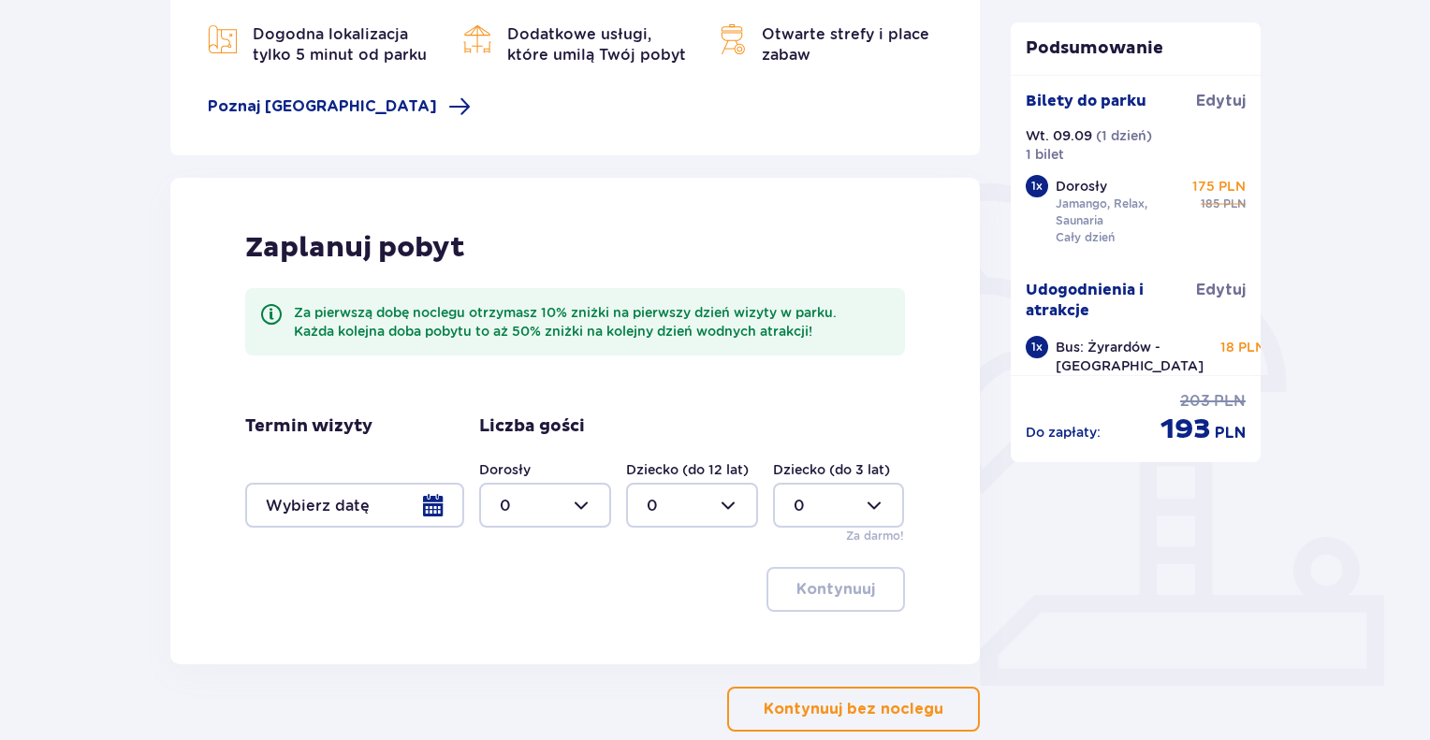
click at [854, 728] on button "Kontynuuj bez noclegu" at bounding box center [853, 709] width 253 height 45
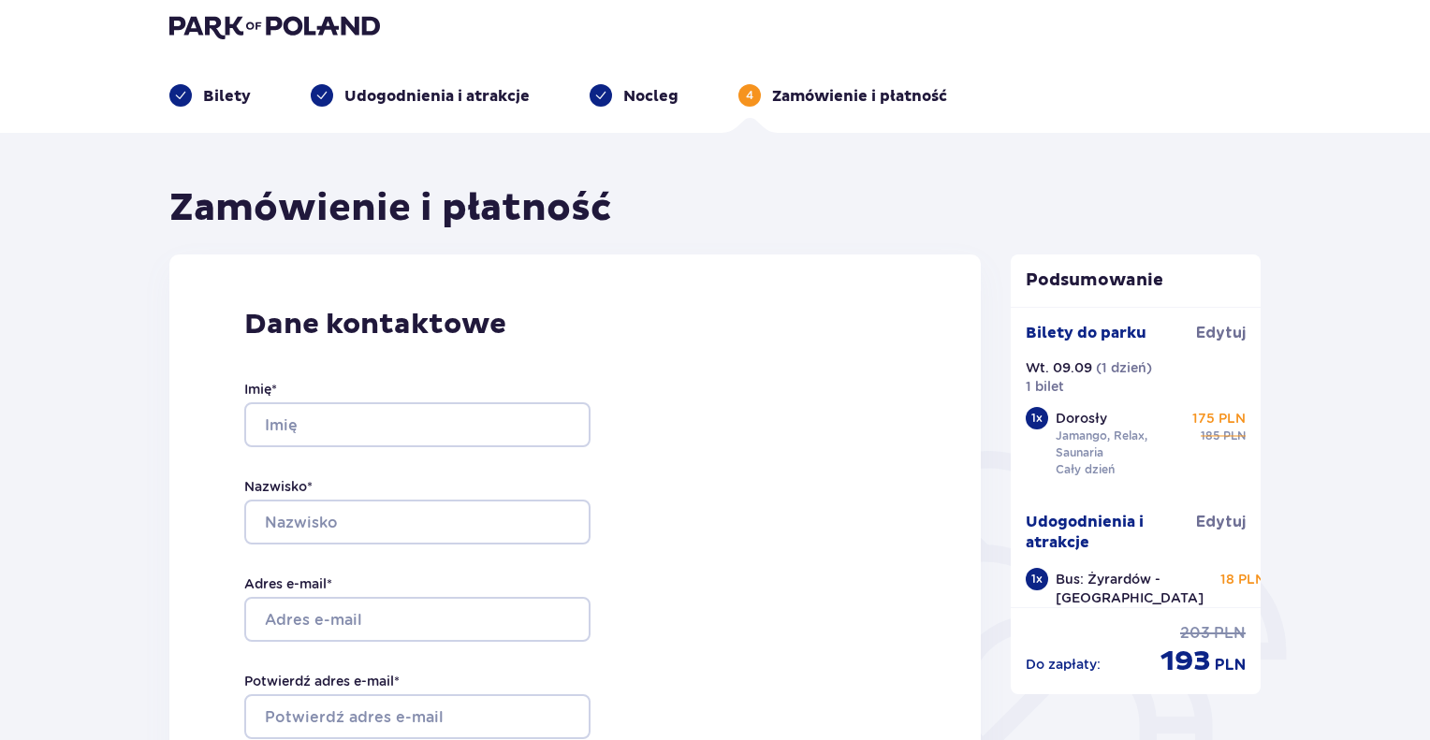
scroll to position [4, 0]
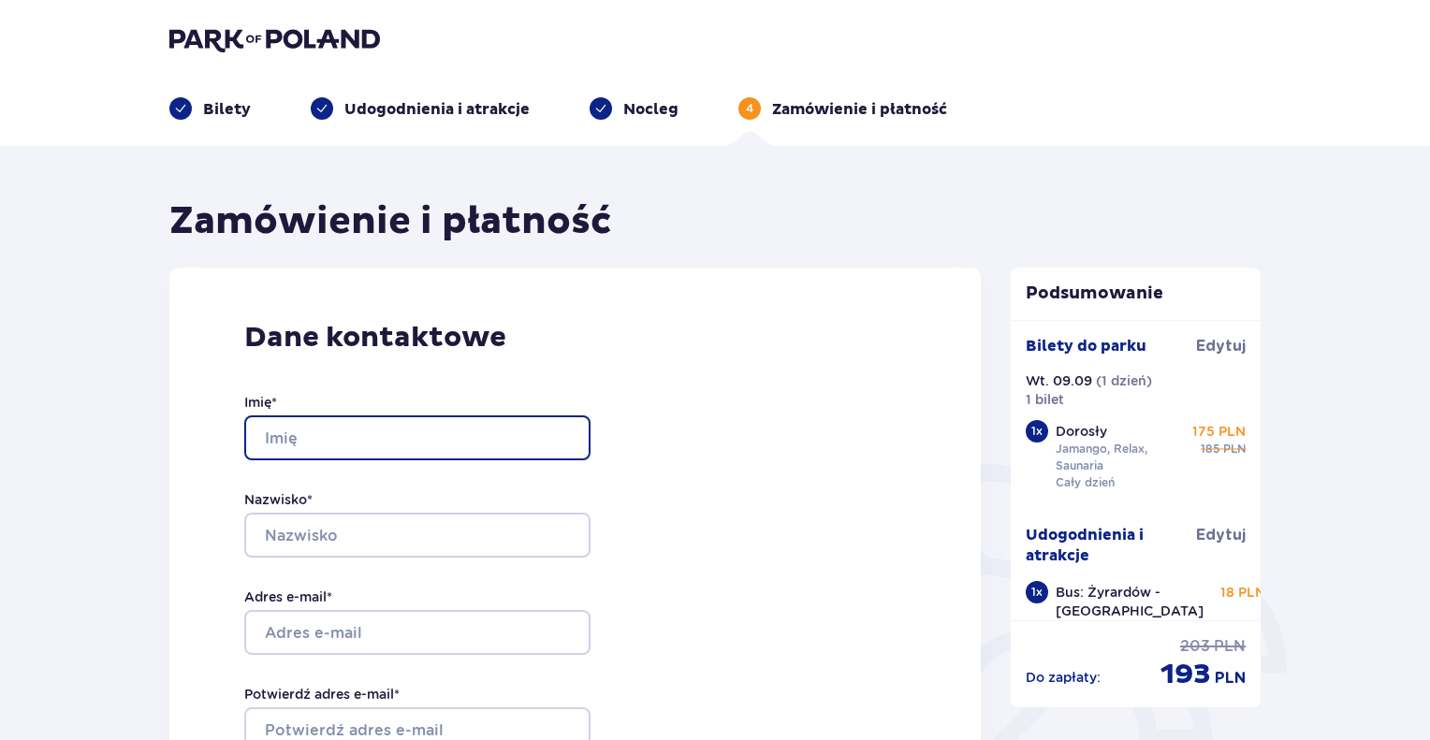
click at [402, 419] on input "Imię *" at bounding box center [417, 438] width 346 height 45
click at [424, 430] on input "Imię *" at bounding box center [417, 438] width 346 height 45
type input "Dominik"
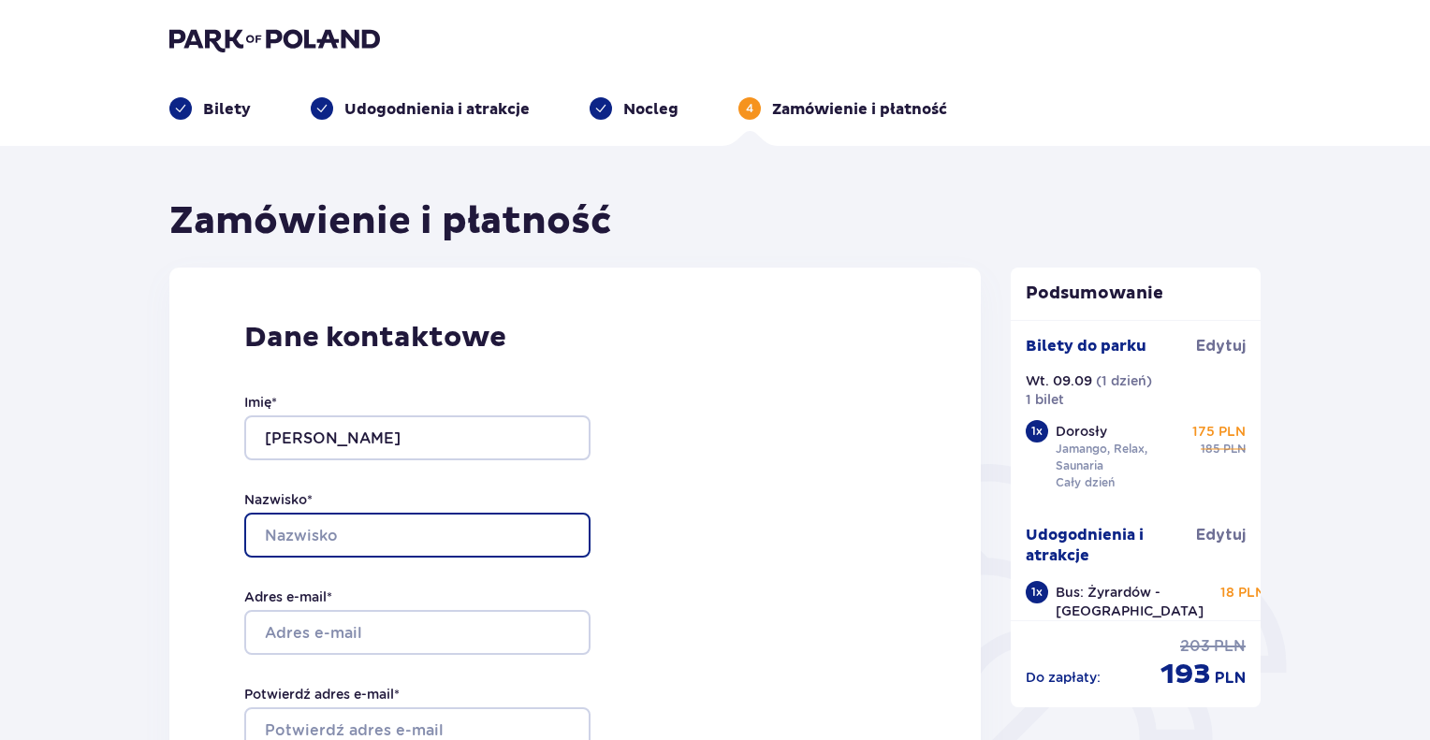
type input "Kamiński"
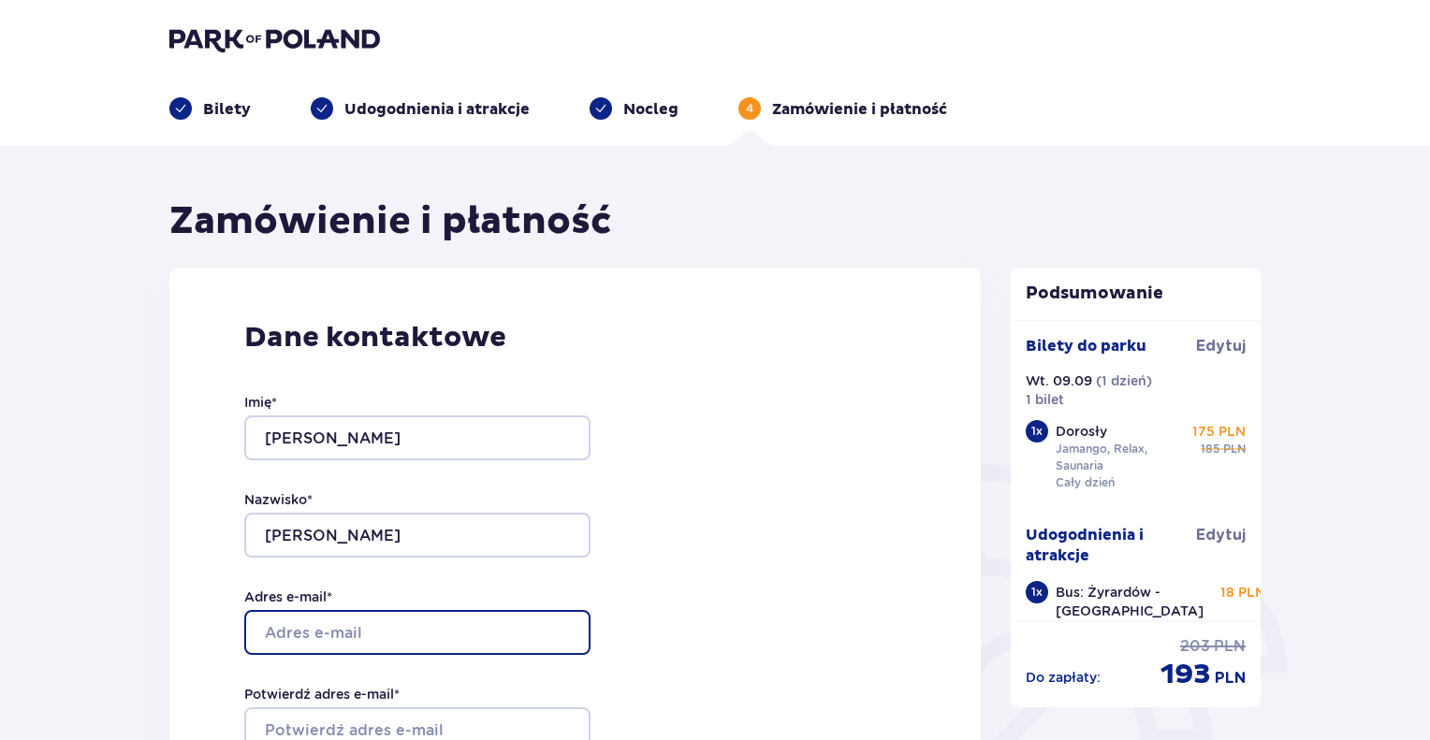
type input "kaminskidominik23@gmail.com"
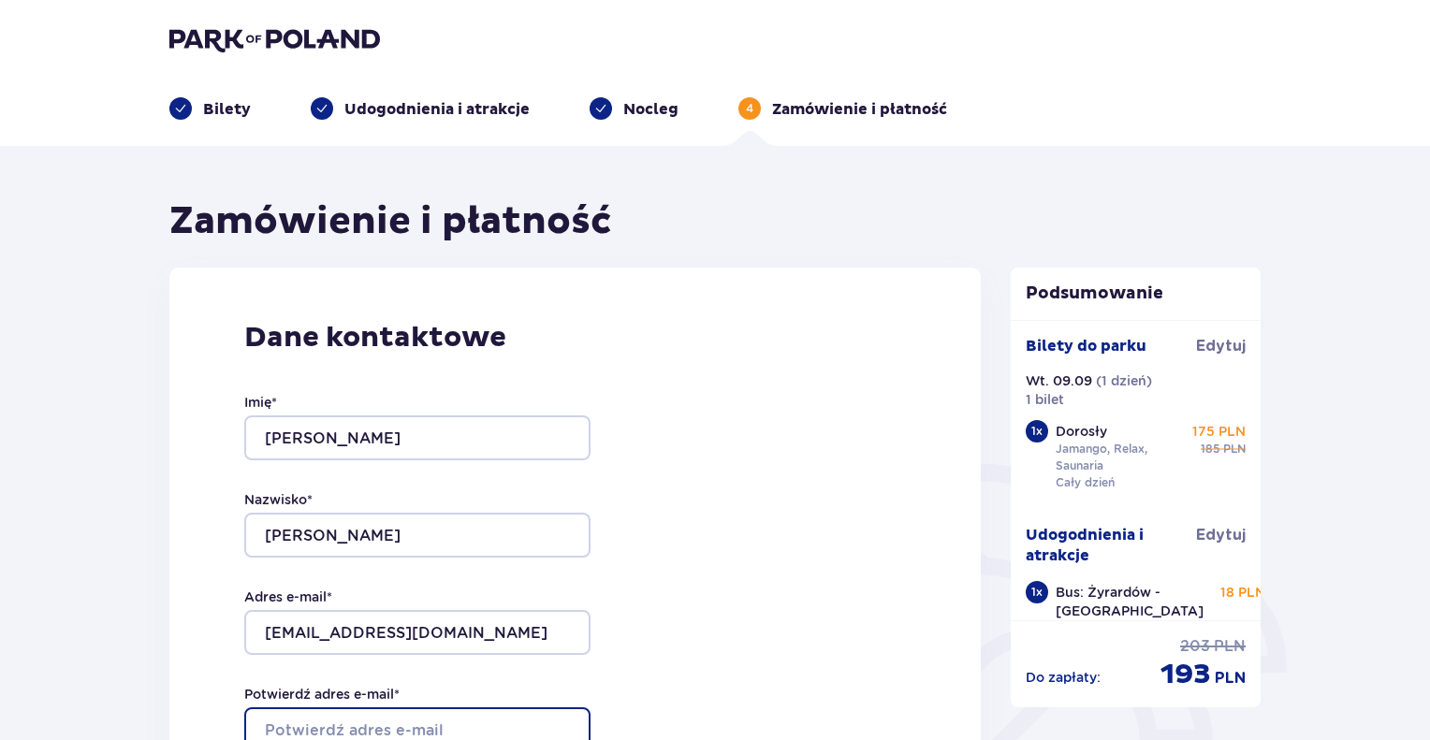
type input "kaminskidominik23@gmail.com"
type input "663455567"
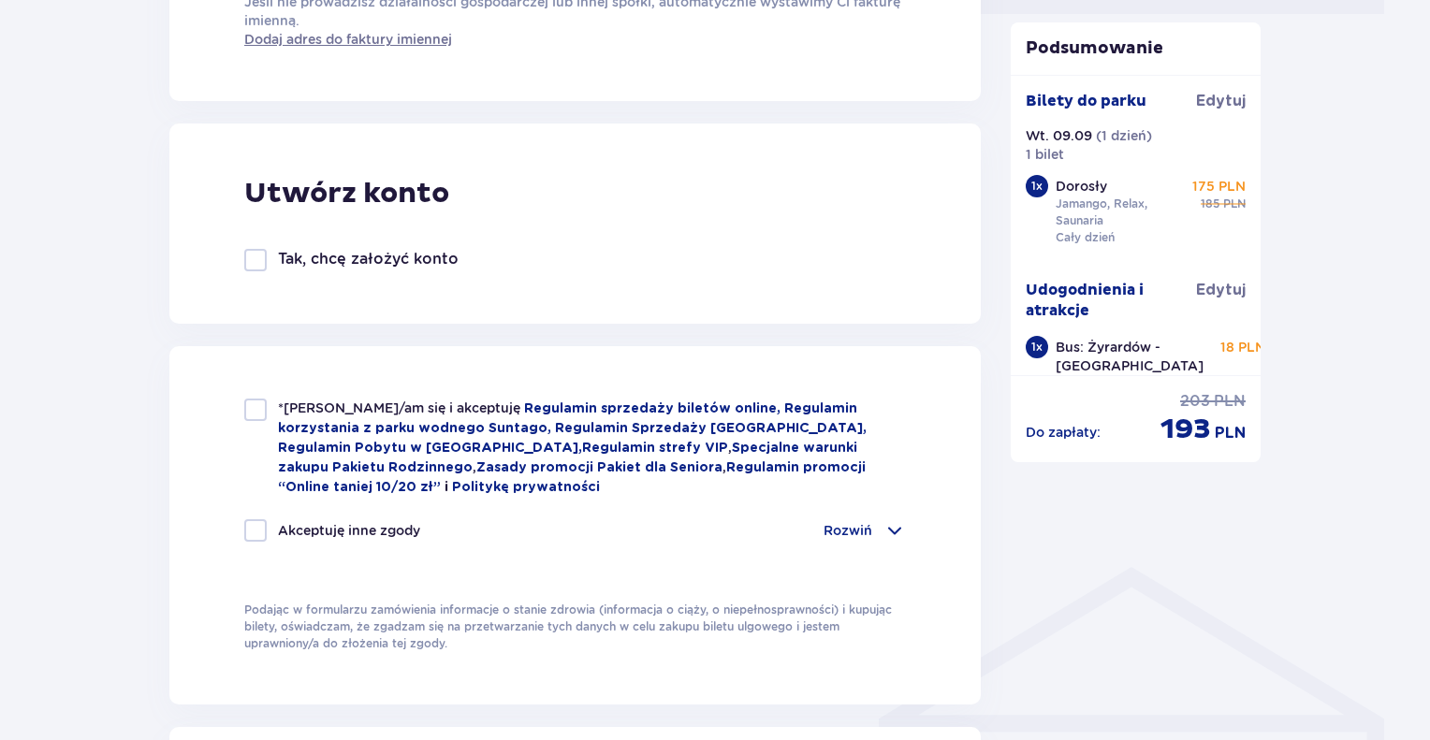
scroll to position [1123, 0]
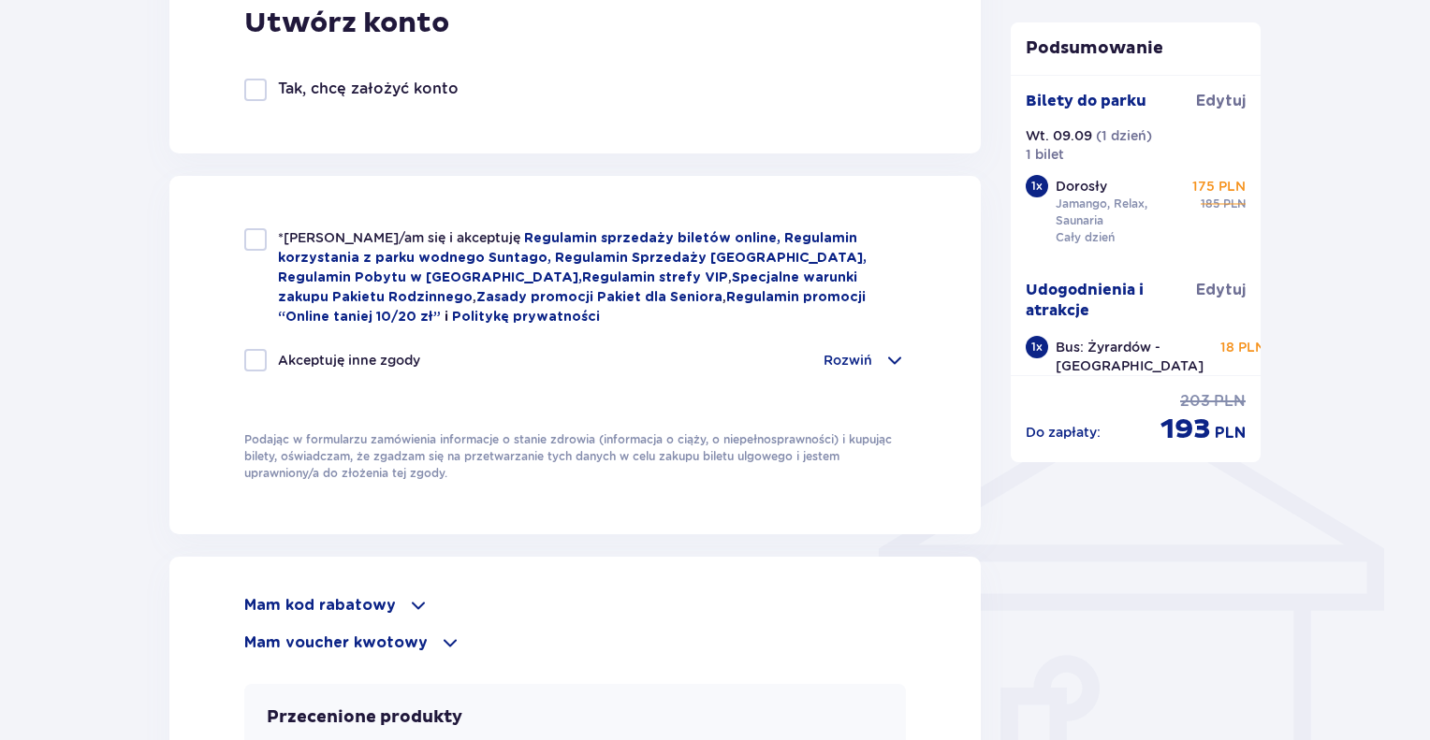
click at [258, 241] on div at bounding box center [255, 239] width 22 height 22
checkbox input "true"
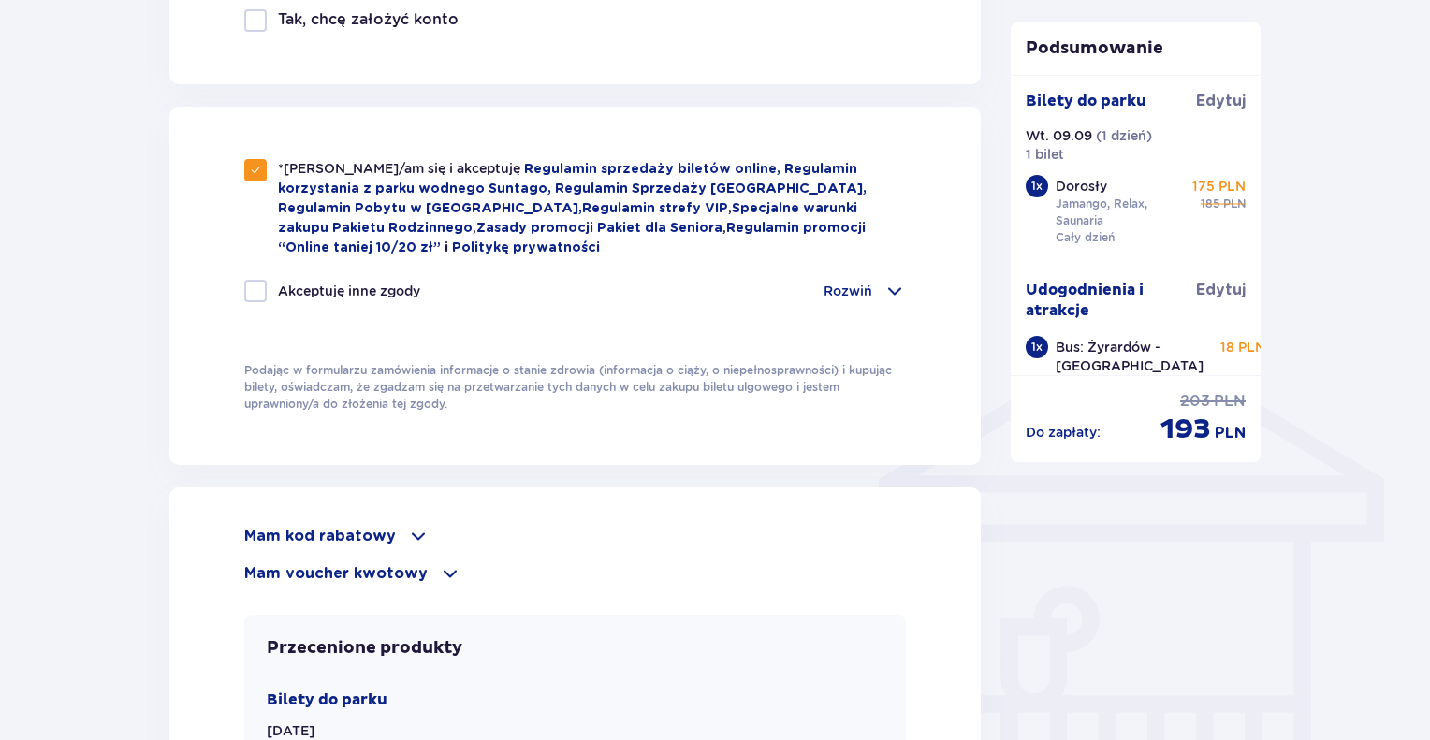
scroll to position [1404, 0]
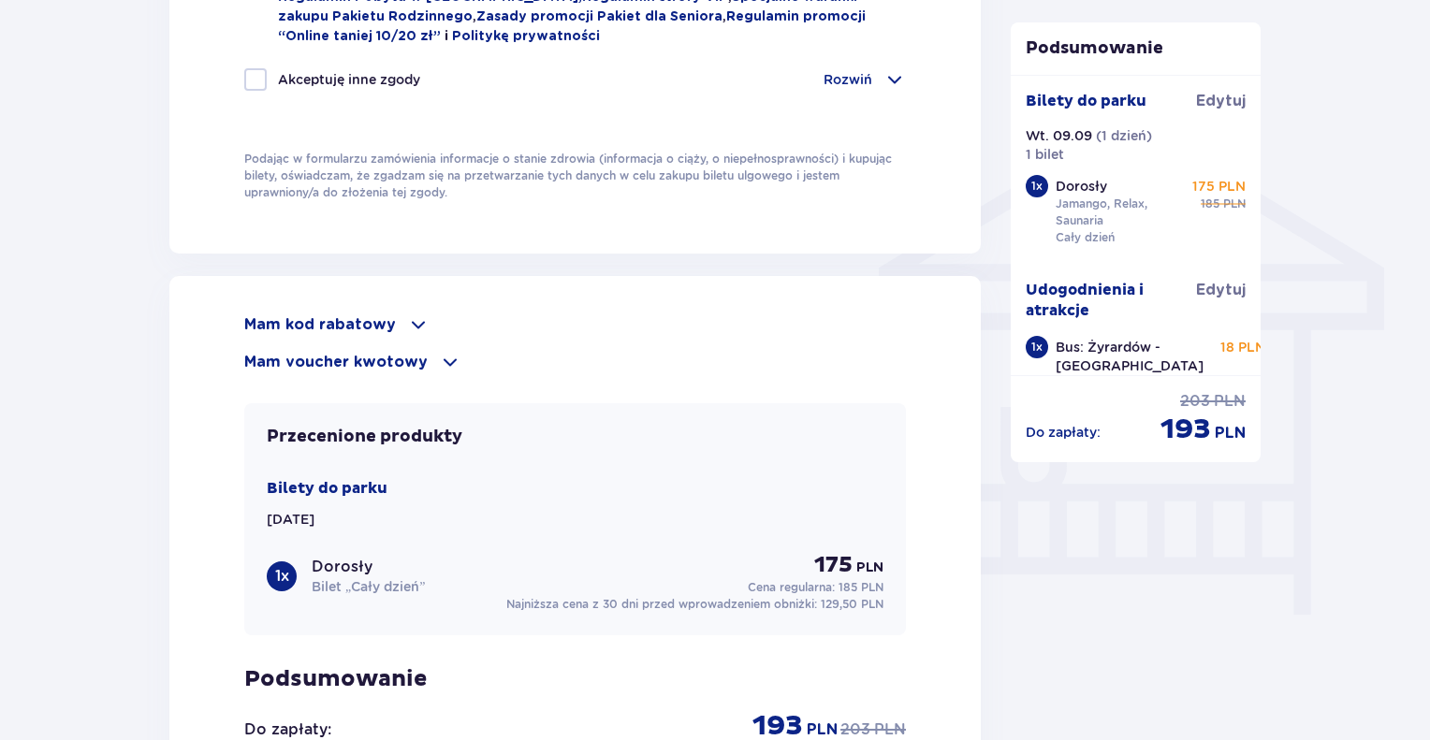
click at [389, 314] on div "Mam kod rabatowy" at bounding box center [575, 325] width 662 height 22
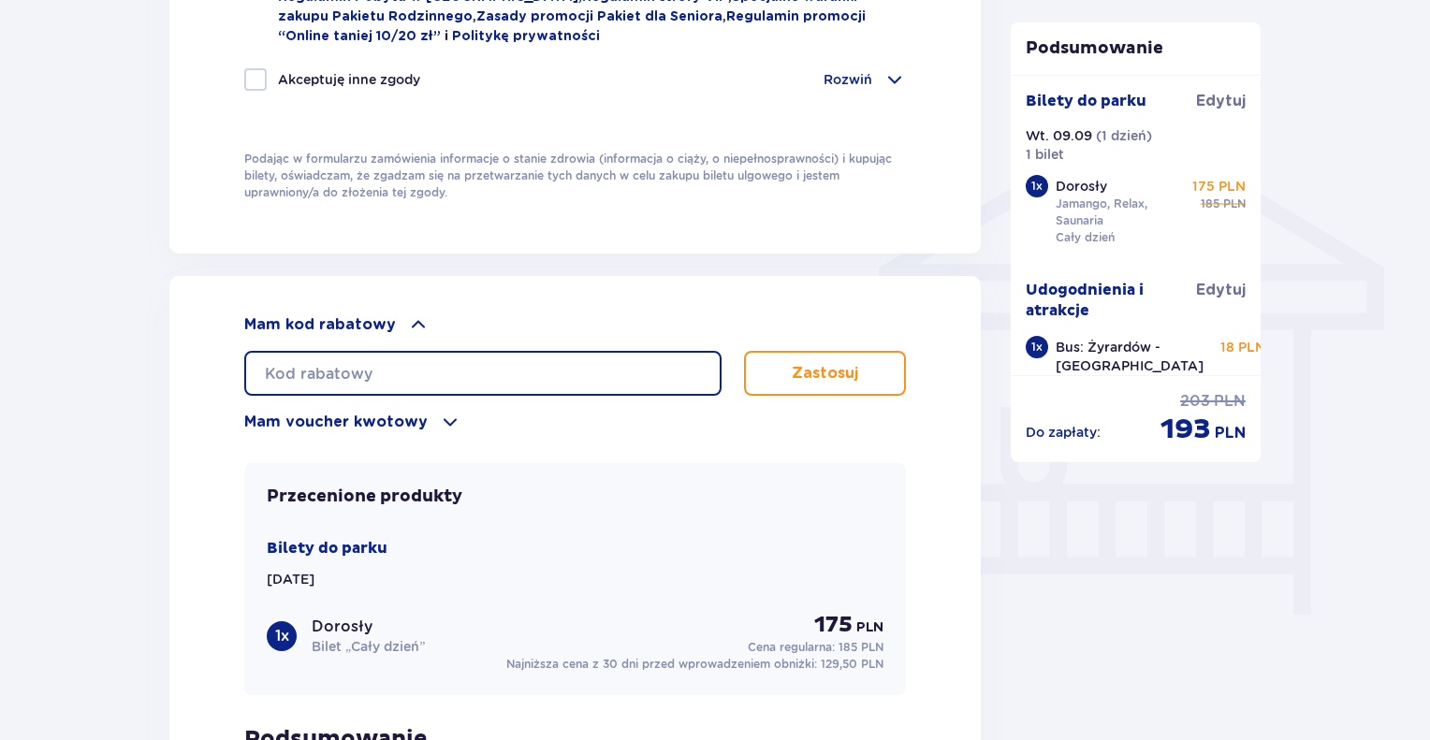
click at [389, 369] on input "text" at bounding box center [482, 373] width 477 height 45
type input "STUDENT30"
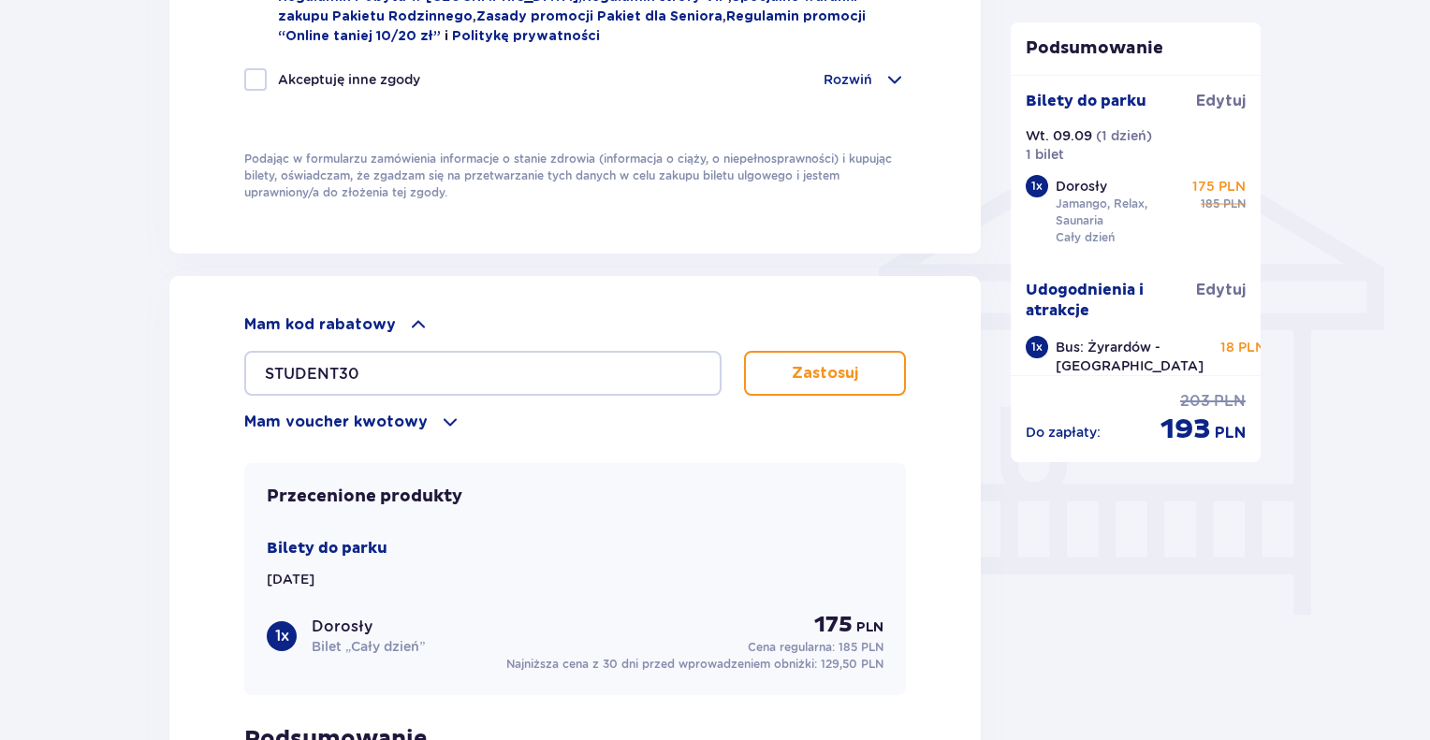
click at [820, 381] on button "Zastosuj" at bounding box center [825, 373] width 162 height 45
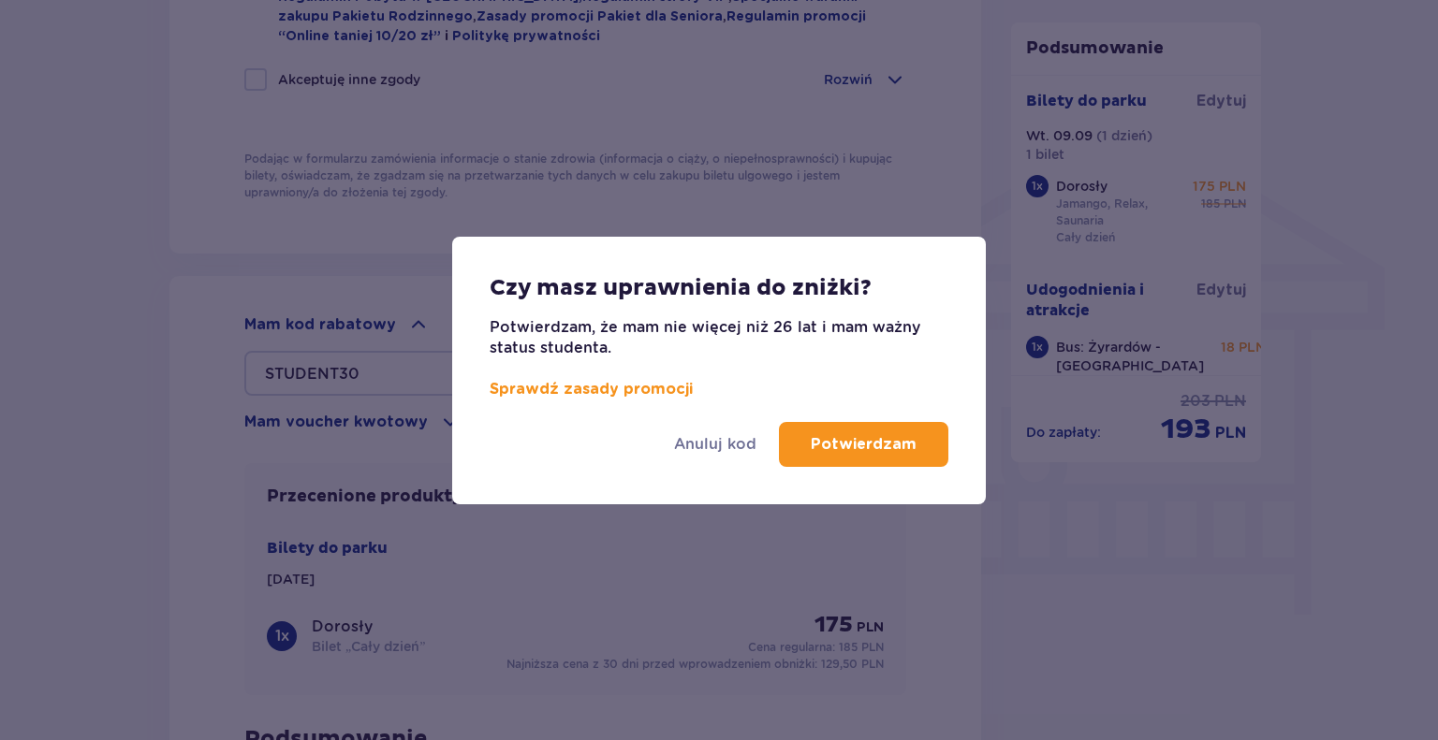
click at [802, 447] on button "Potwierdzam" at bounding box center [863, 444] width 169 height 45
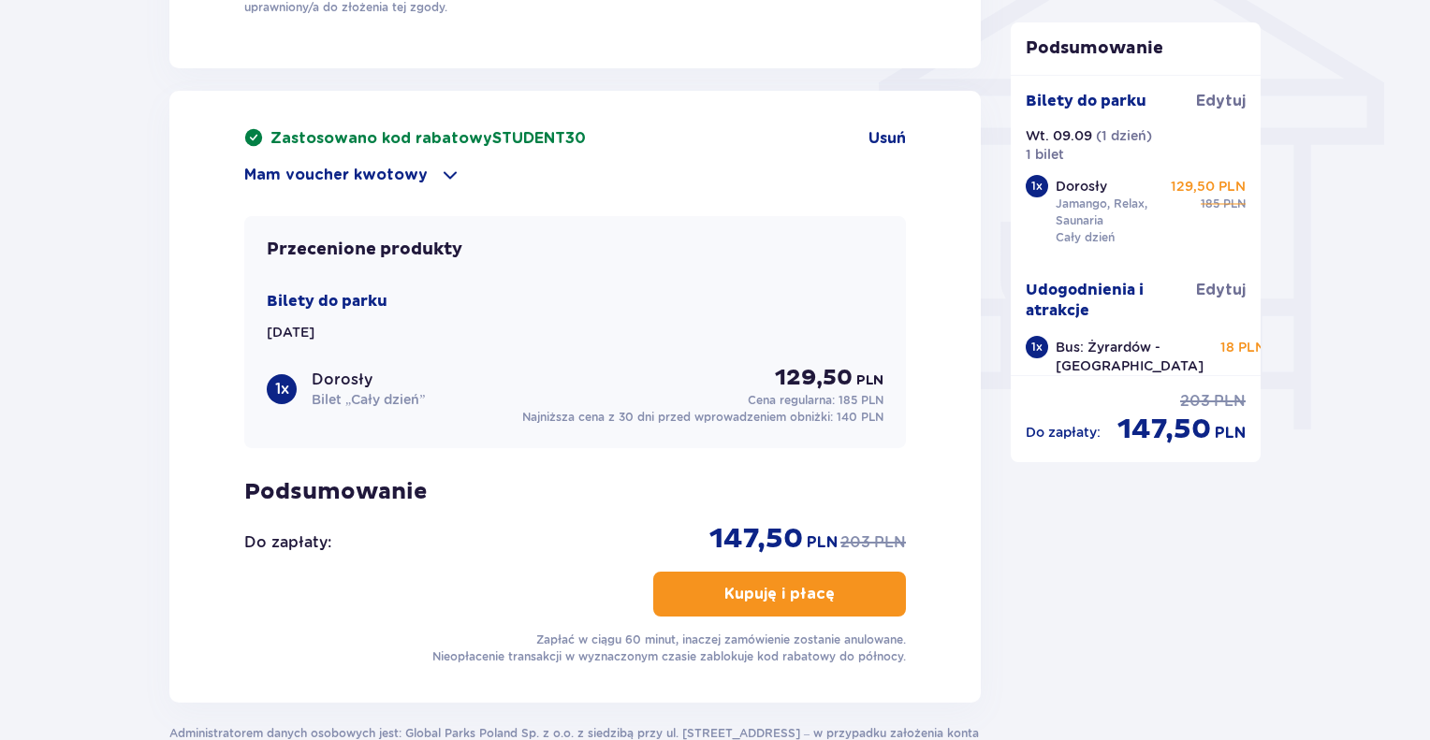
scroll to position [1591, 0]
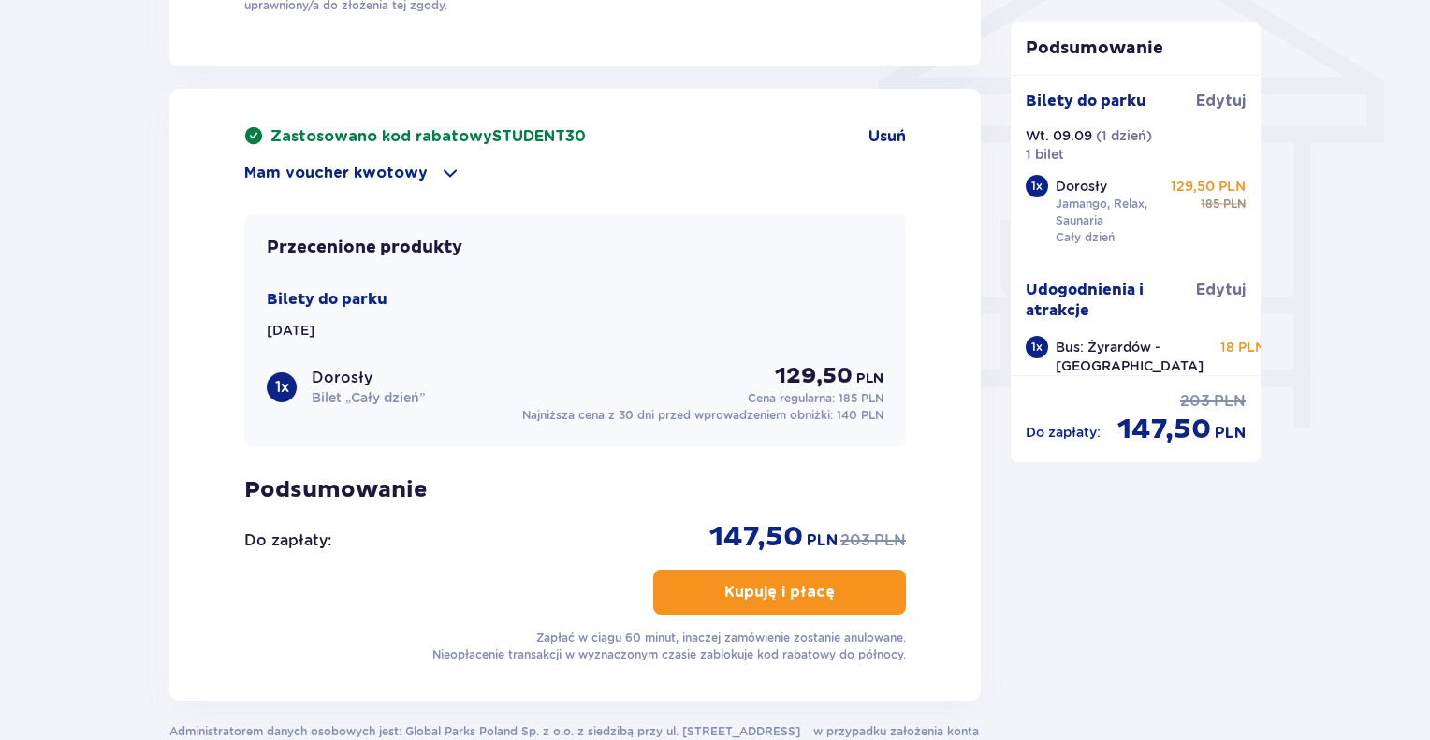
click at [410, 168] on p "Mam voucher kwotowy" at bounding box center [335, 173] width 183 height 21
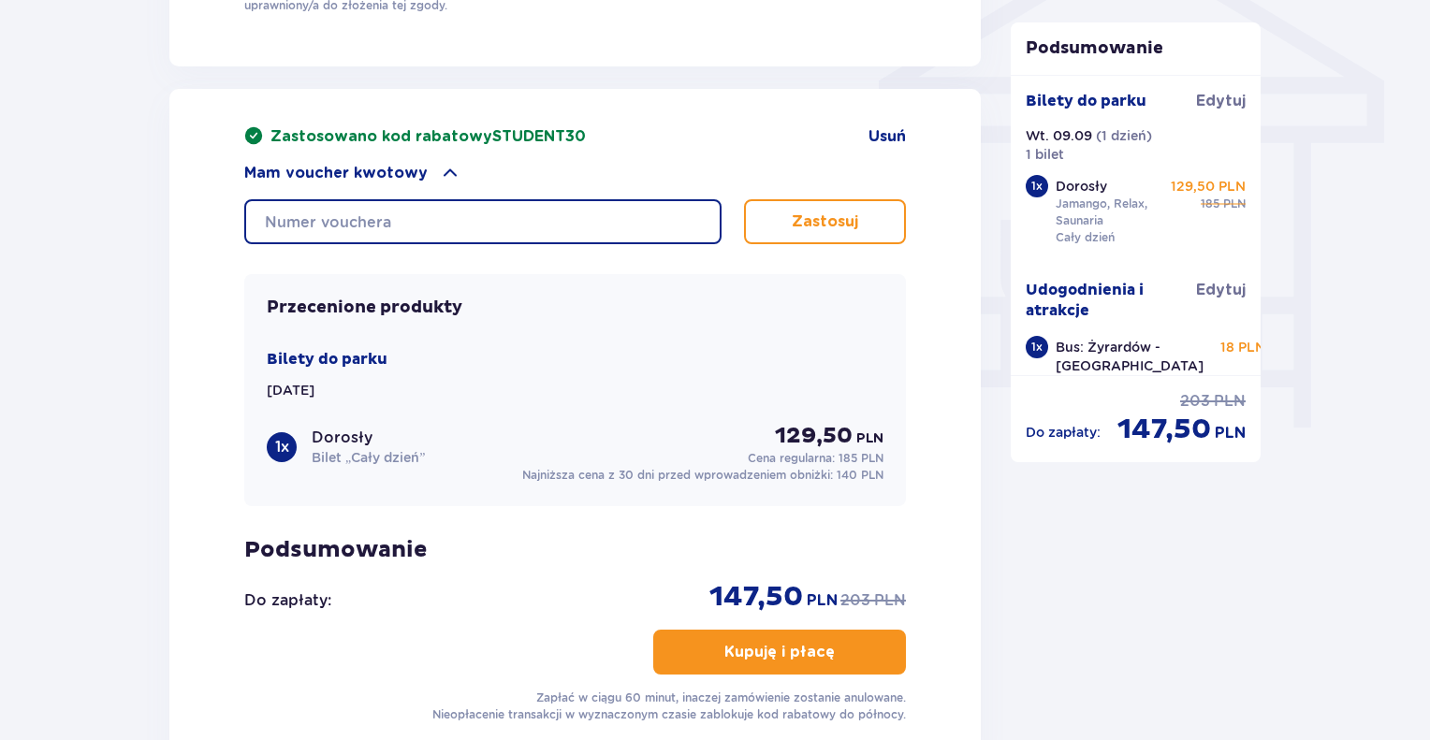
click at [391, 220] on input "text" at bounding box center [482, 221] width 477 height 45
type input "0690005068657242"
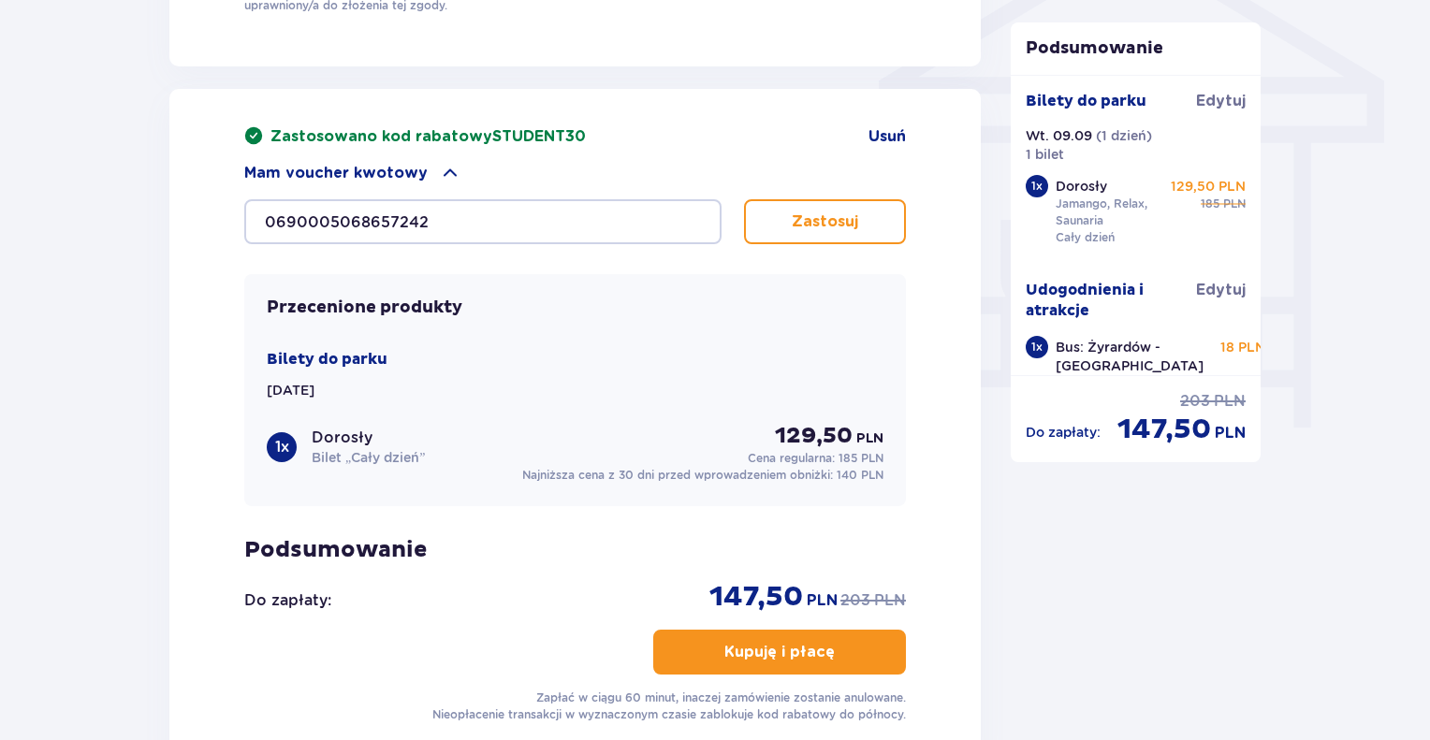
click at [816, 217] on p "Zastosuj" at bounding box center [825, 222] width 66 height 21
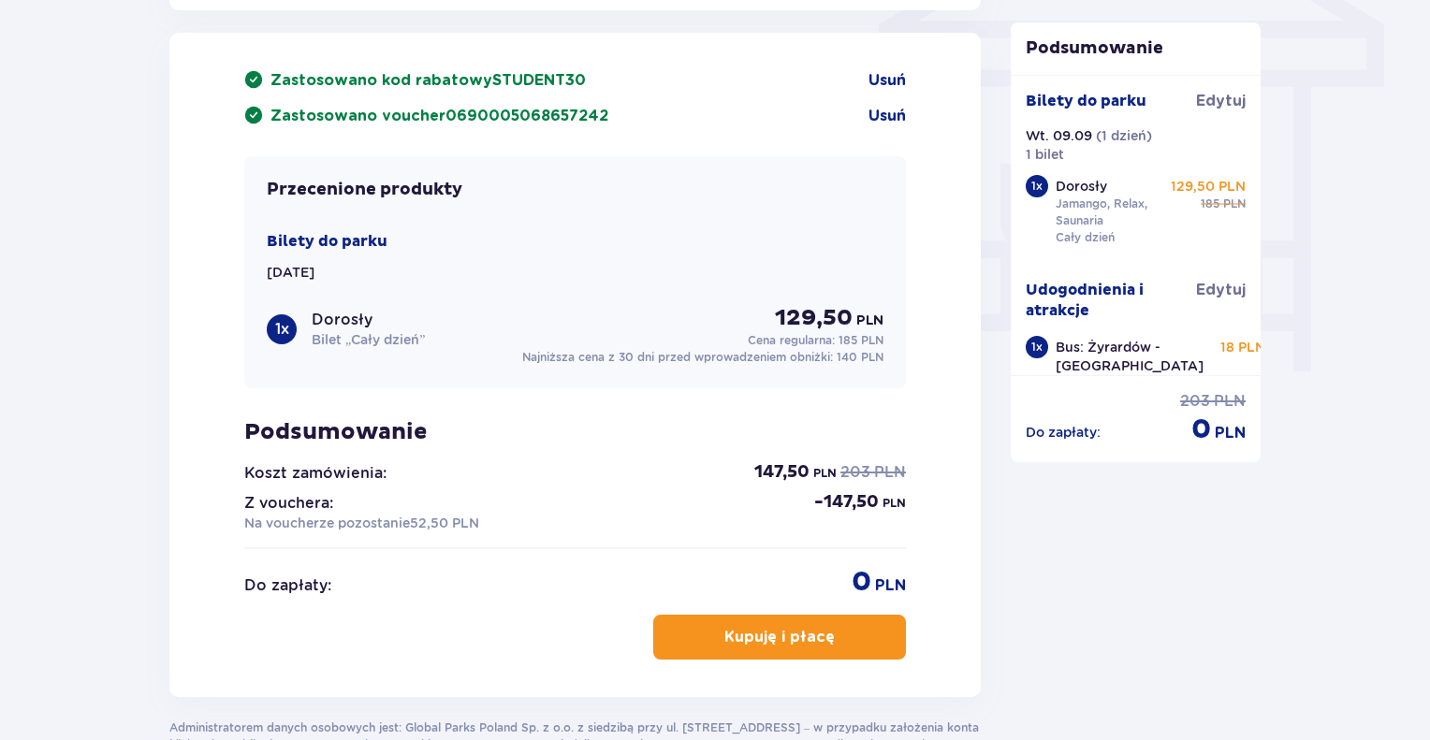
scroll to position [1685, 0]
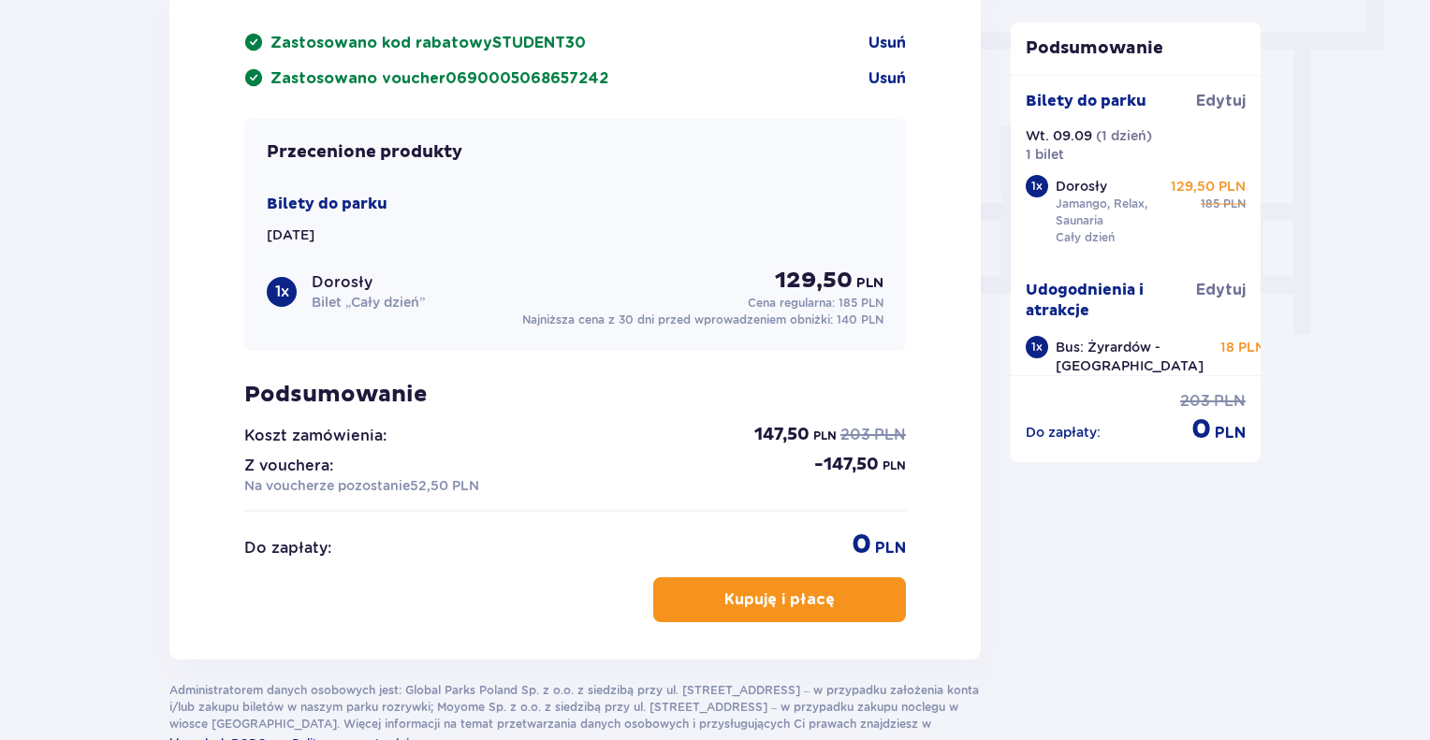
click at [829, 606] on button "Kupuję i płacę" at bounding box center [779, 599] width 253 height 45
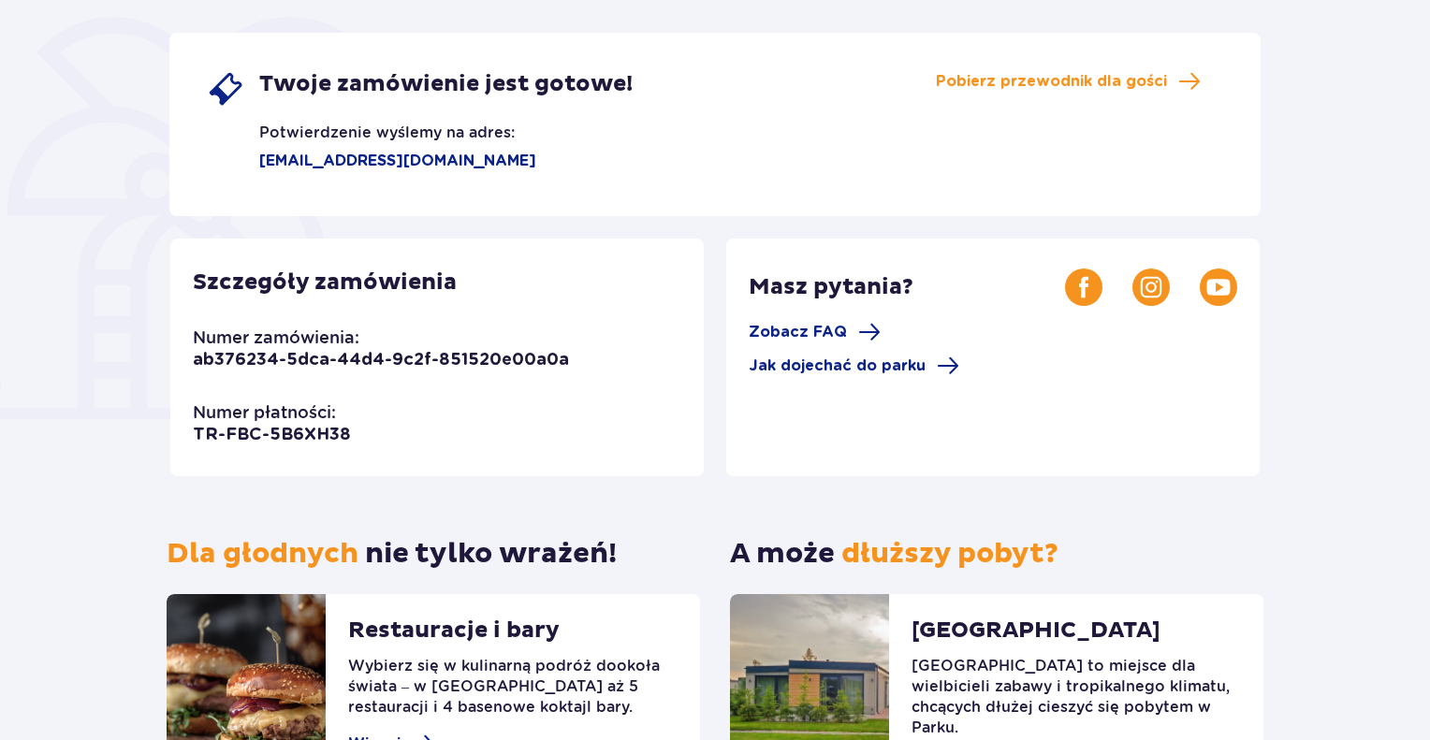
scroll to position [94, 0]
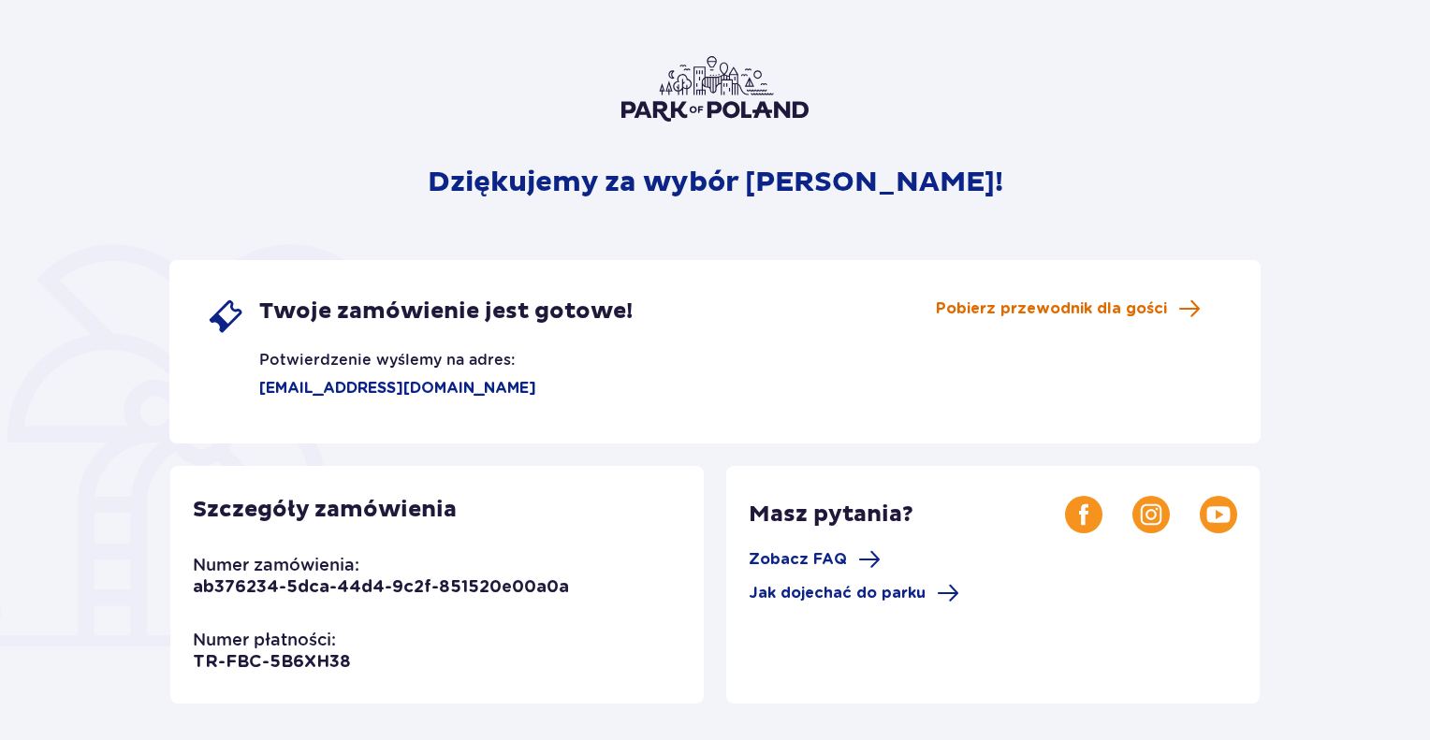
click at [1174, 306] on span "Pobierz przewodnik dla gości" at bounding box center [1068, 309] width 265 height 22
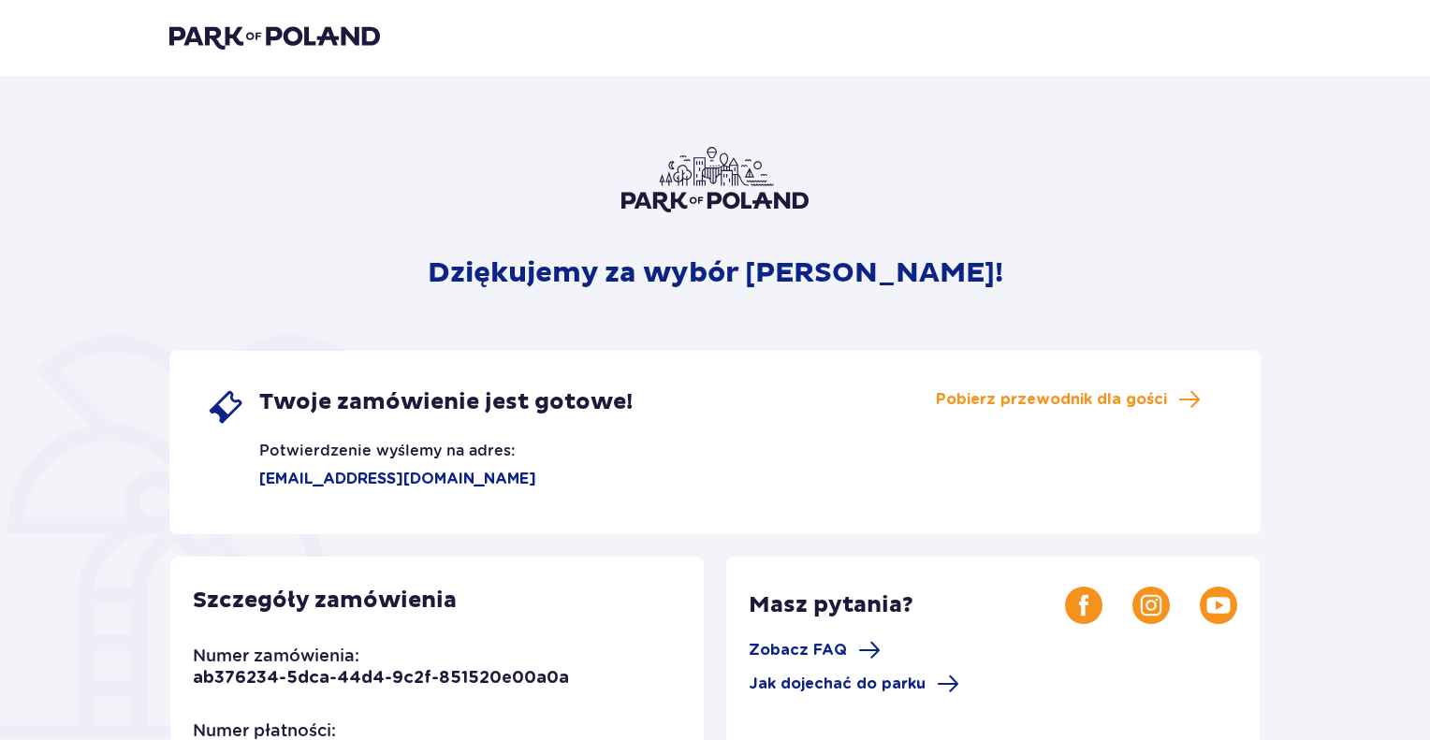
scroll to position [0, 0]
